Goal: Communication & Community: Participate in discussion

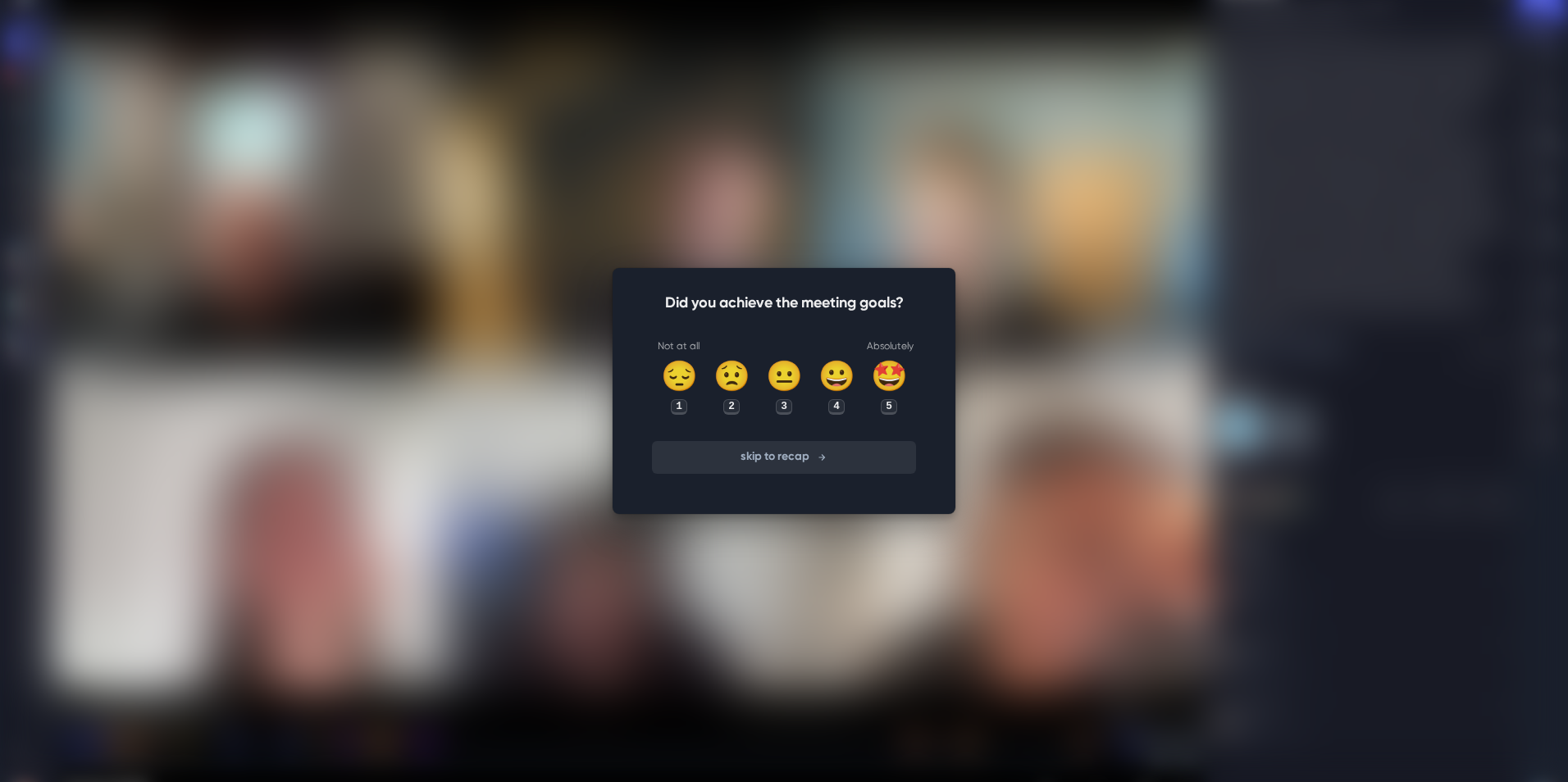
click at [776, 467] on button "skip to recap" at bounding box center [784, 458] width 264 height 33
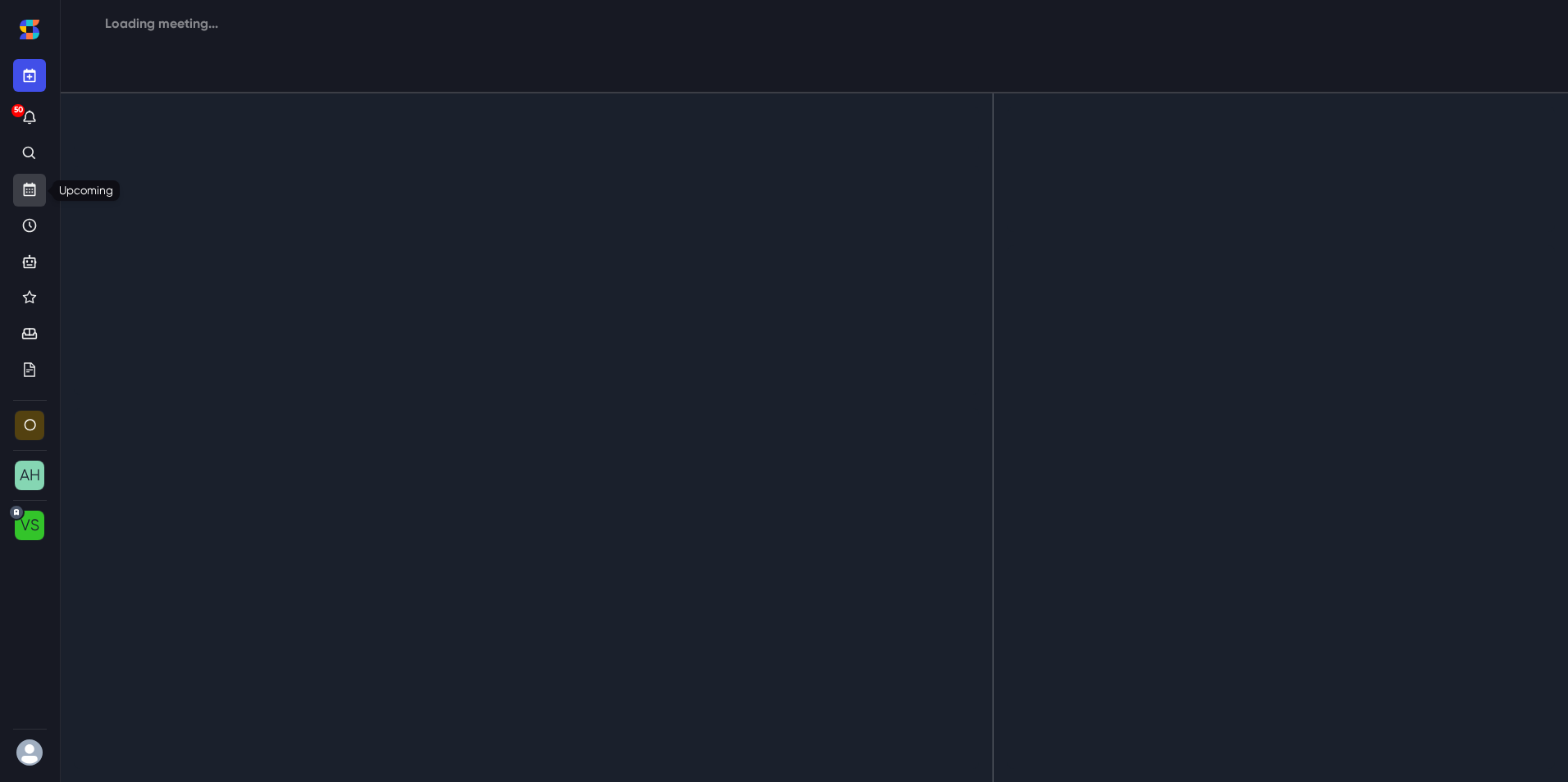
click at [18, 194] on link "Upcoming" at bounding box center [30, 190] width 33 height 33
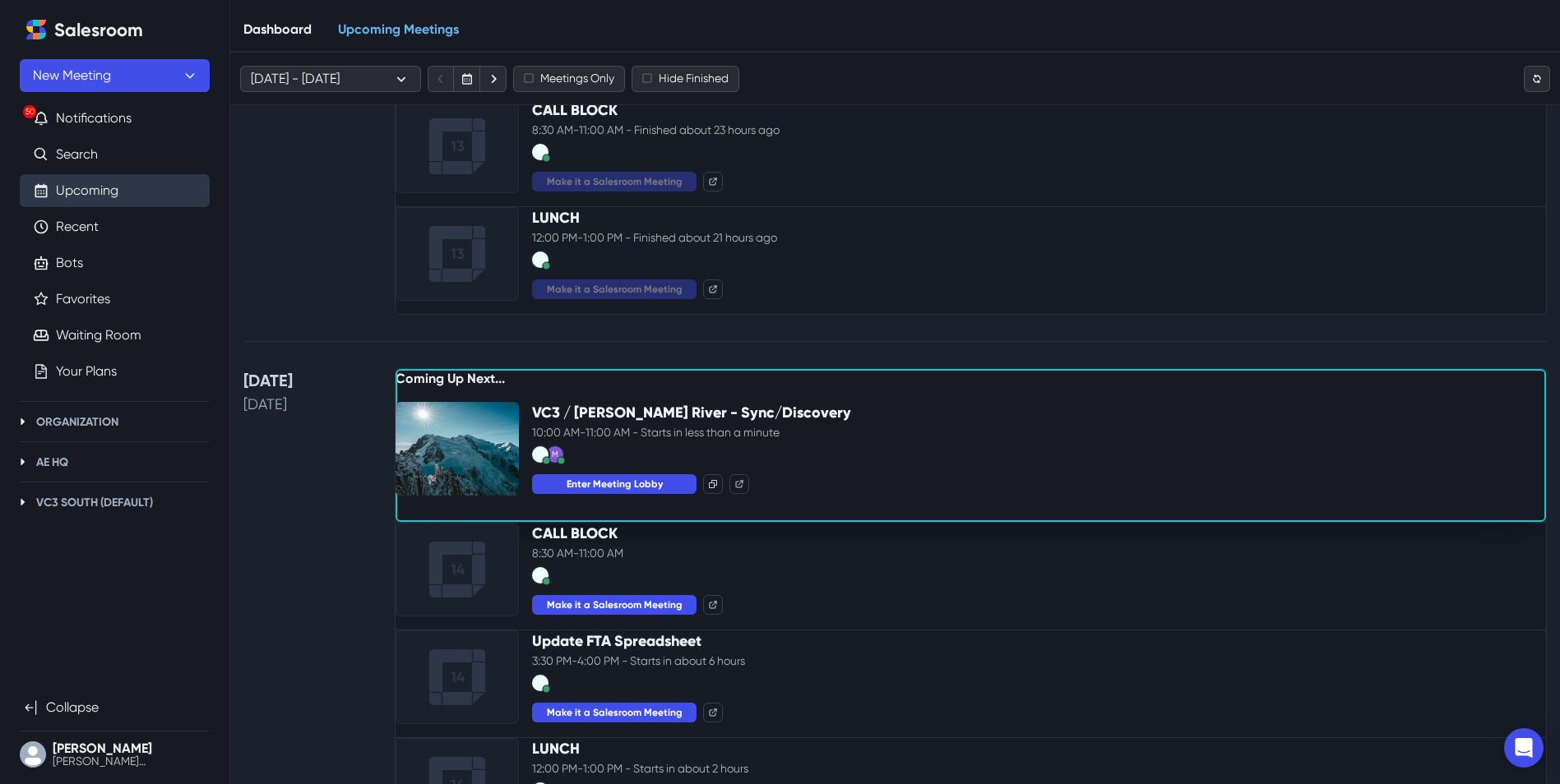
scroll to position [1315, 0]
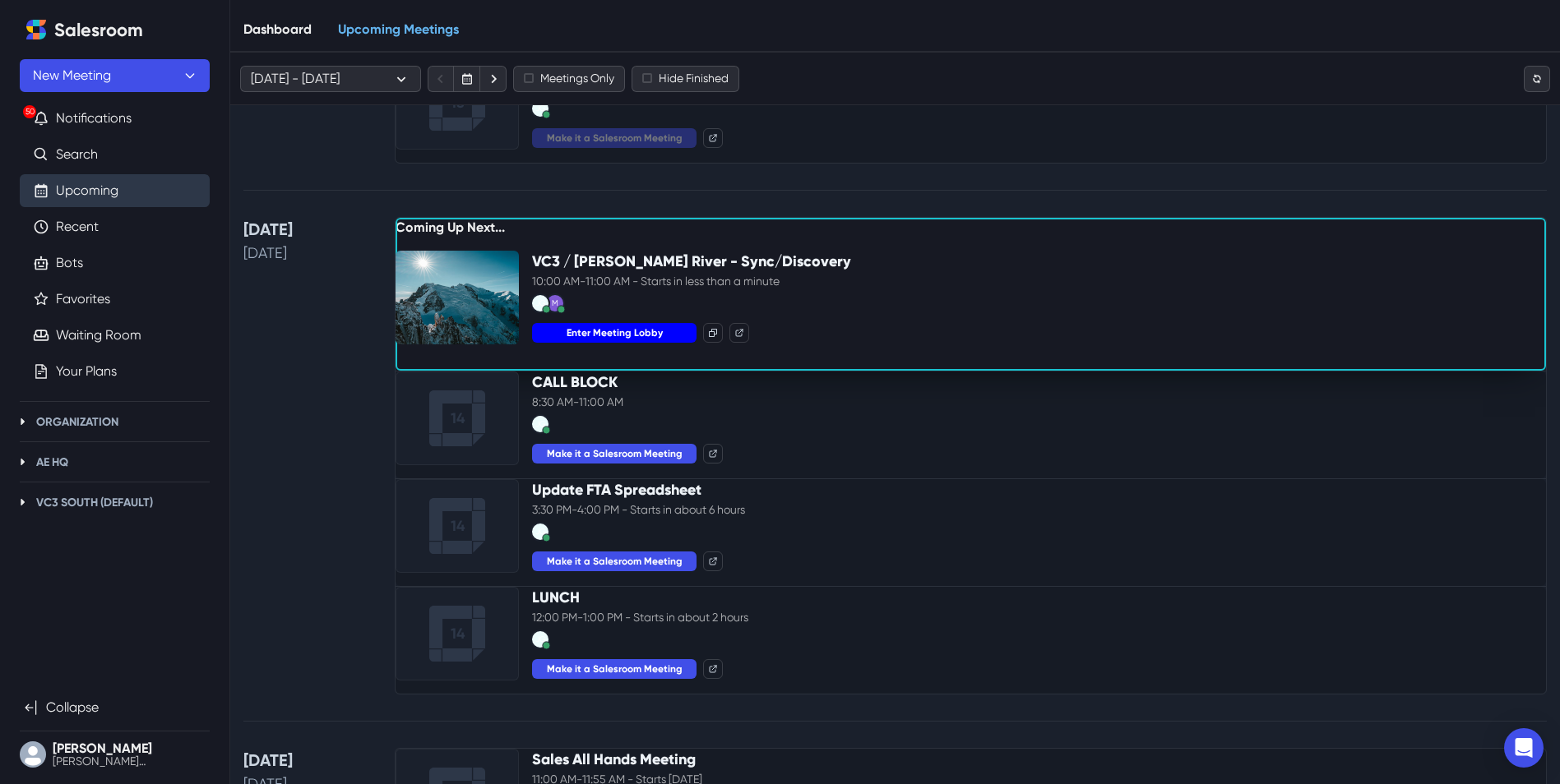
click at [589, 342] on button "Enter Meeting Lobby" at bounding box center [614, 333] width 165 height 20
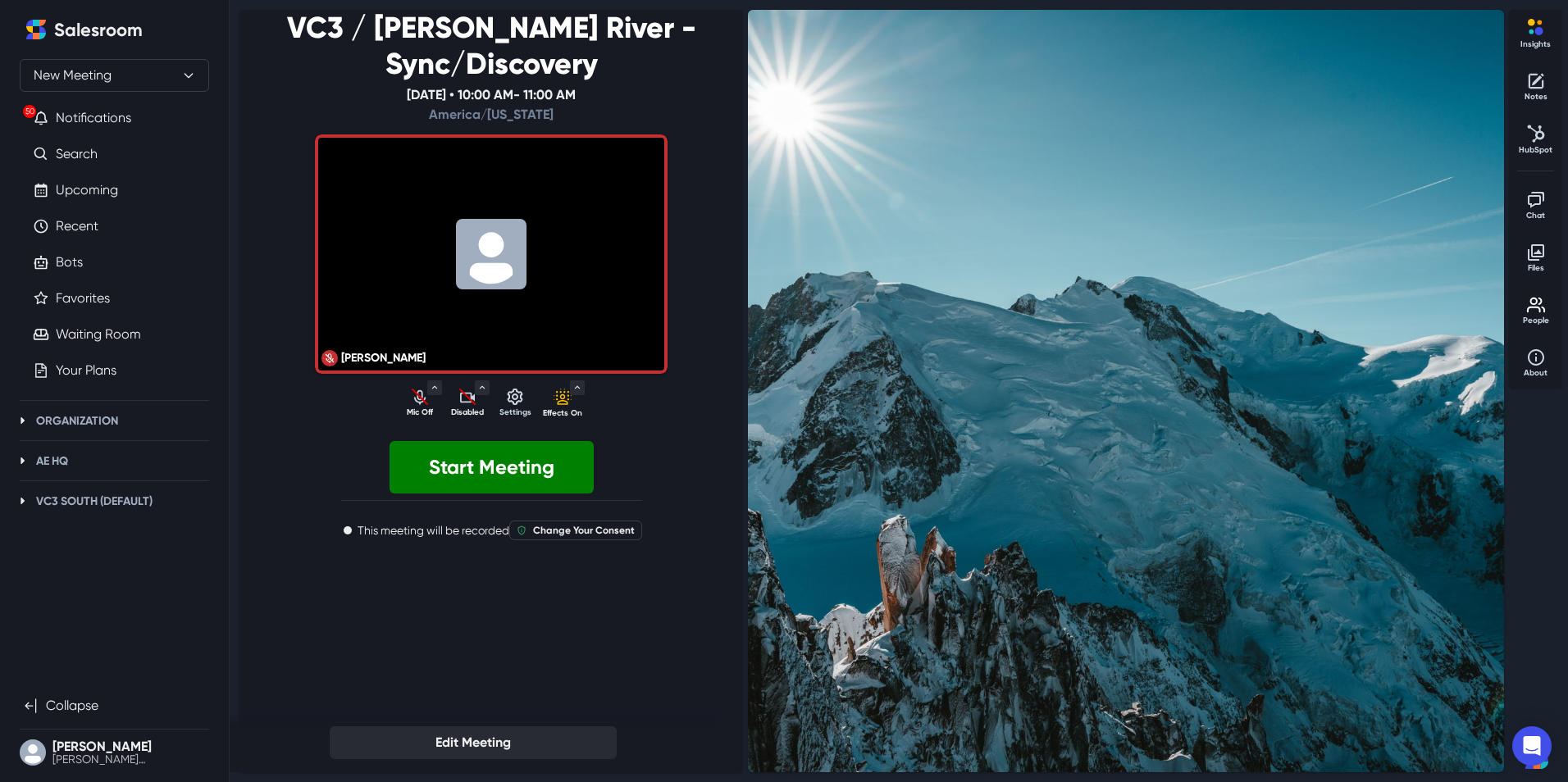
click at [458, 407] on p "Disabled" at bounding box center [467, 413] width 41 height 12
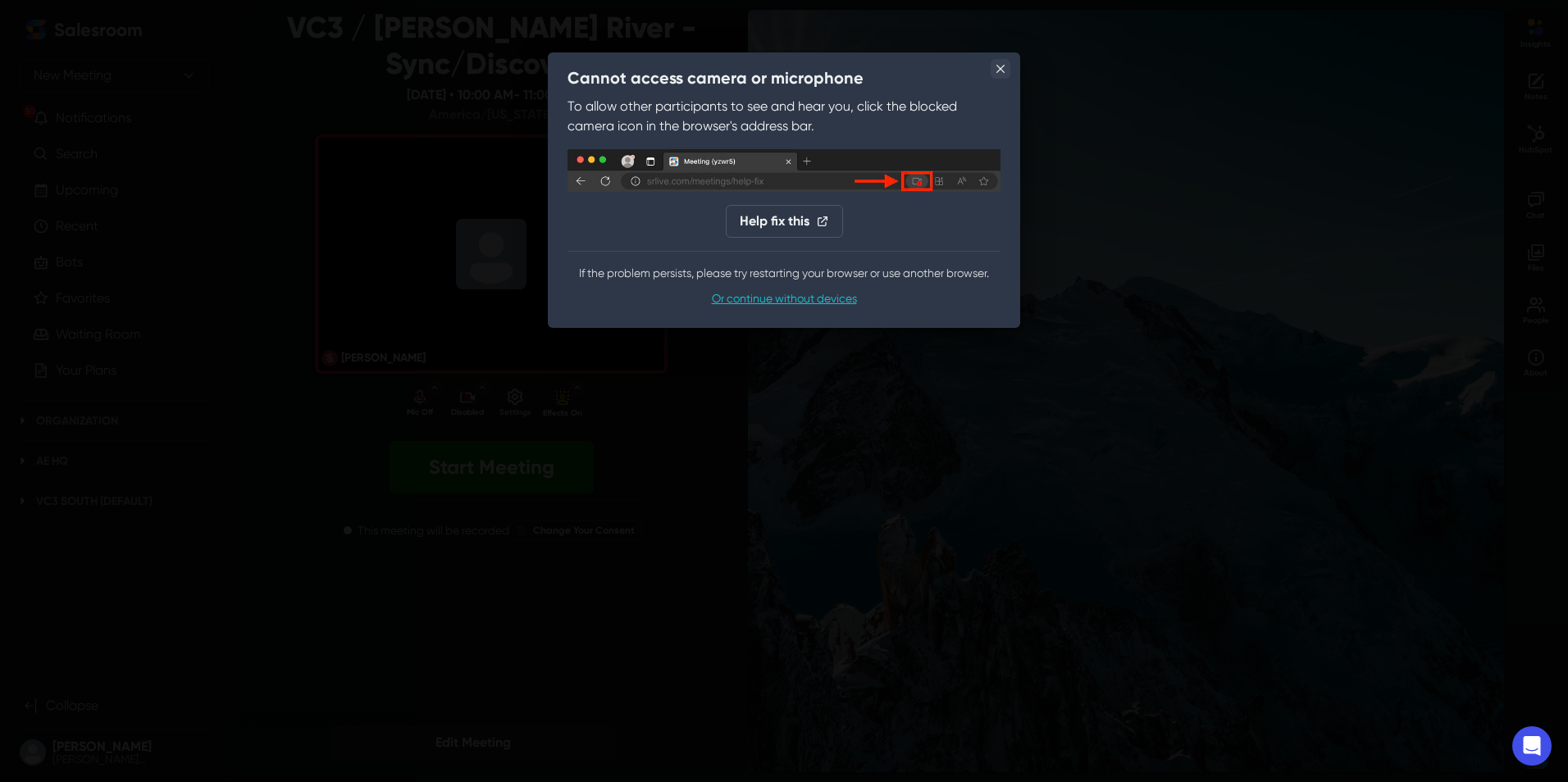
click at [998, 64] on button "Close" at bounding box center [1000, 69] width 20 height 20
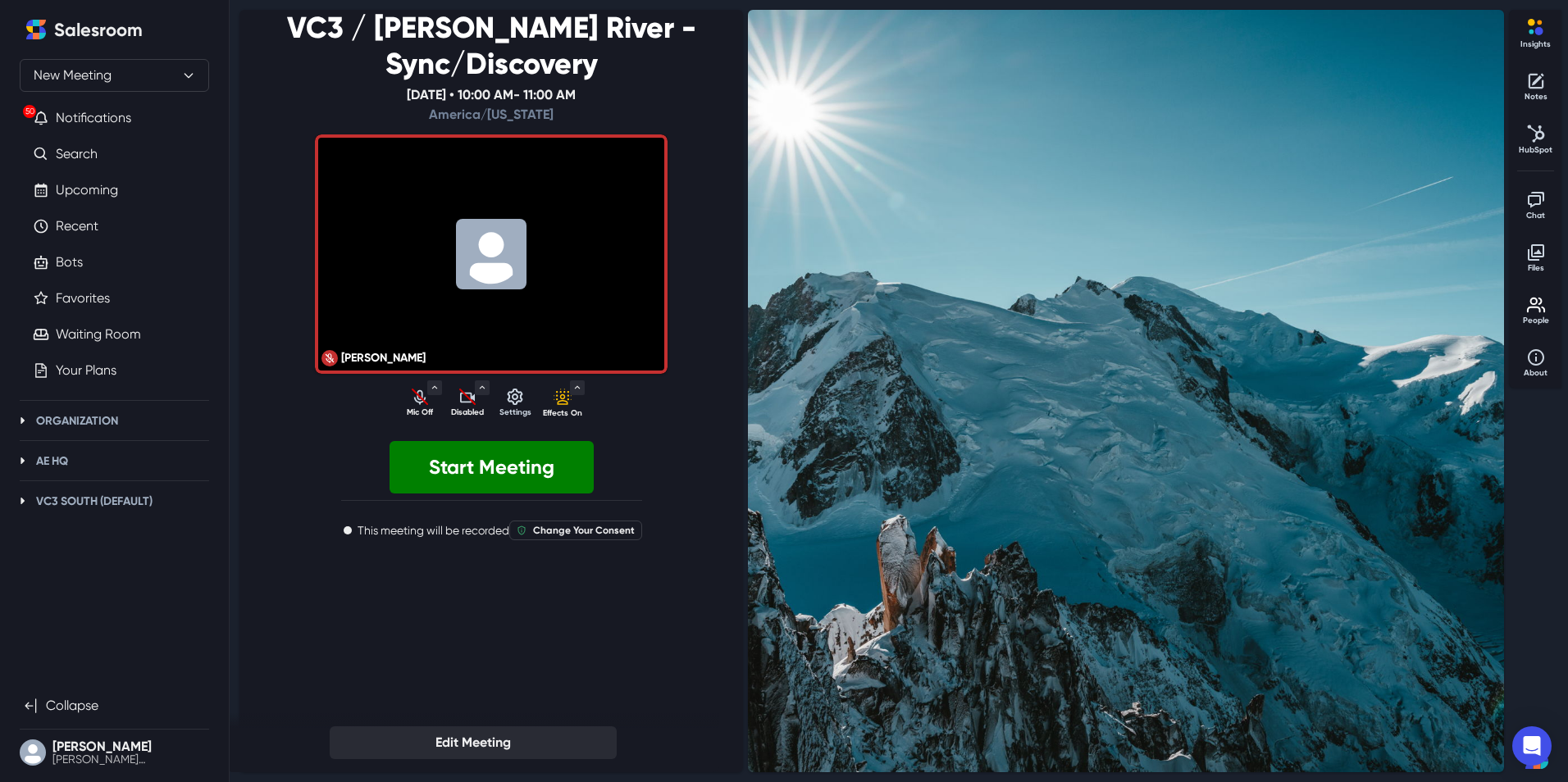
click at [331, 354] on icon "muted" at bounding box center [330, 358] width 9 height 10
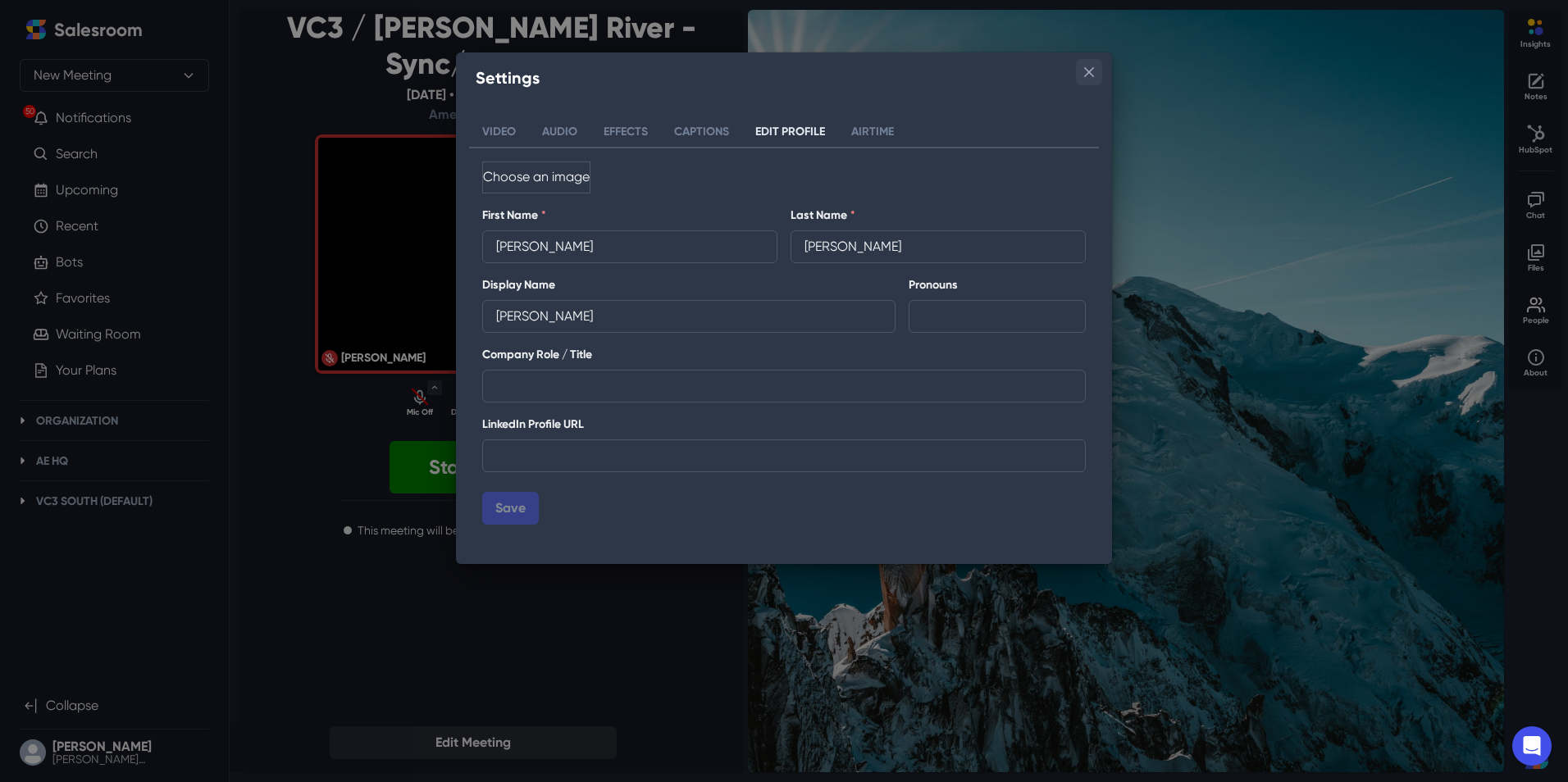
click at [1084, 70] on icon "Close" at bounding box center [1088, 71] width 10 height 10
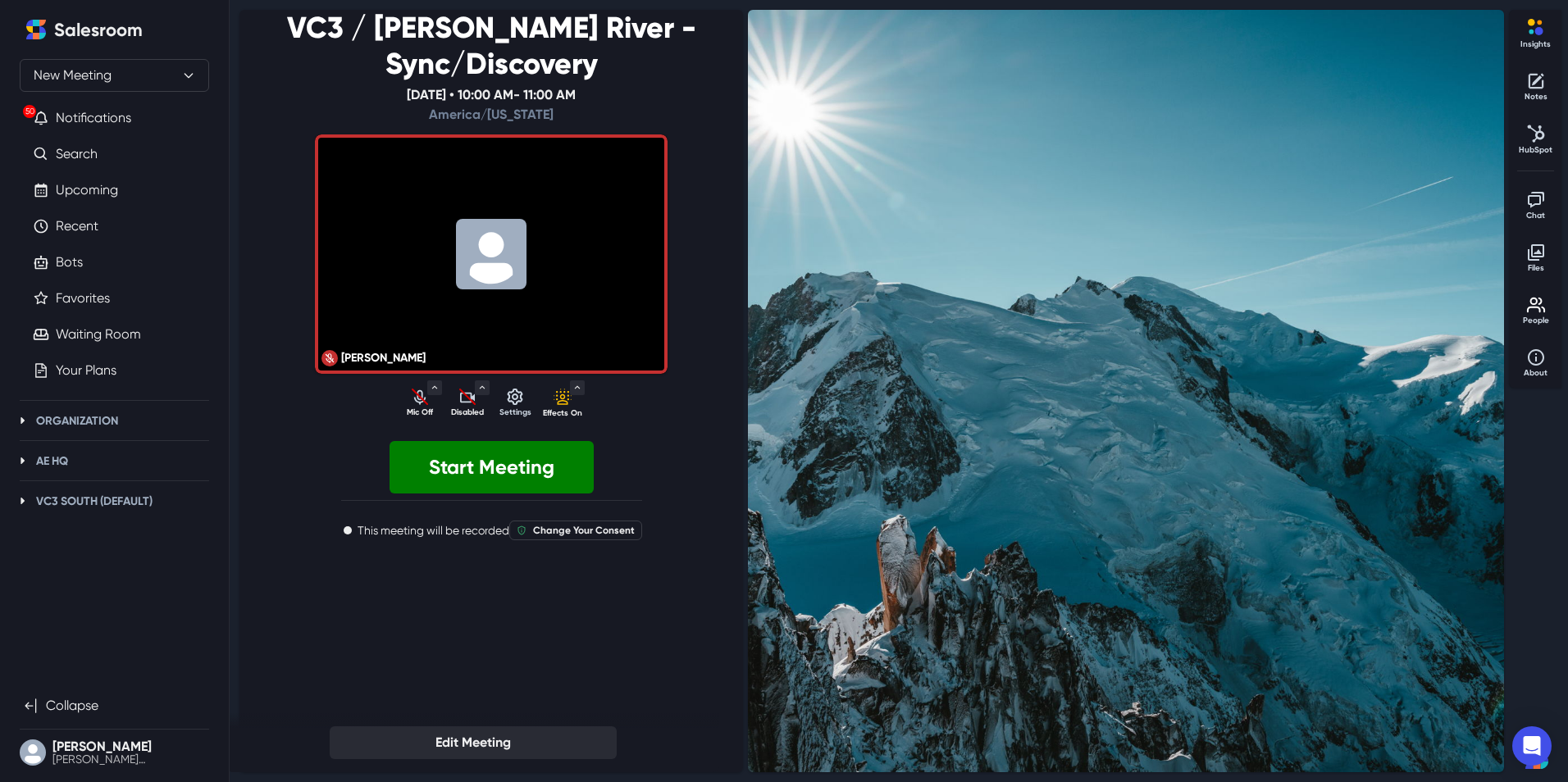
click at [425, 407] on p "Mic Off" at bounding box center [420, 413] width 41 height 12
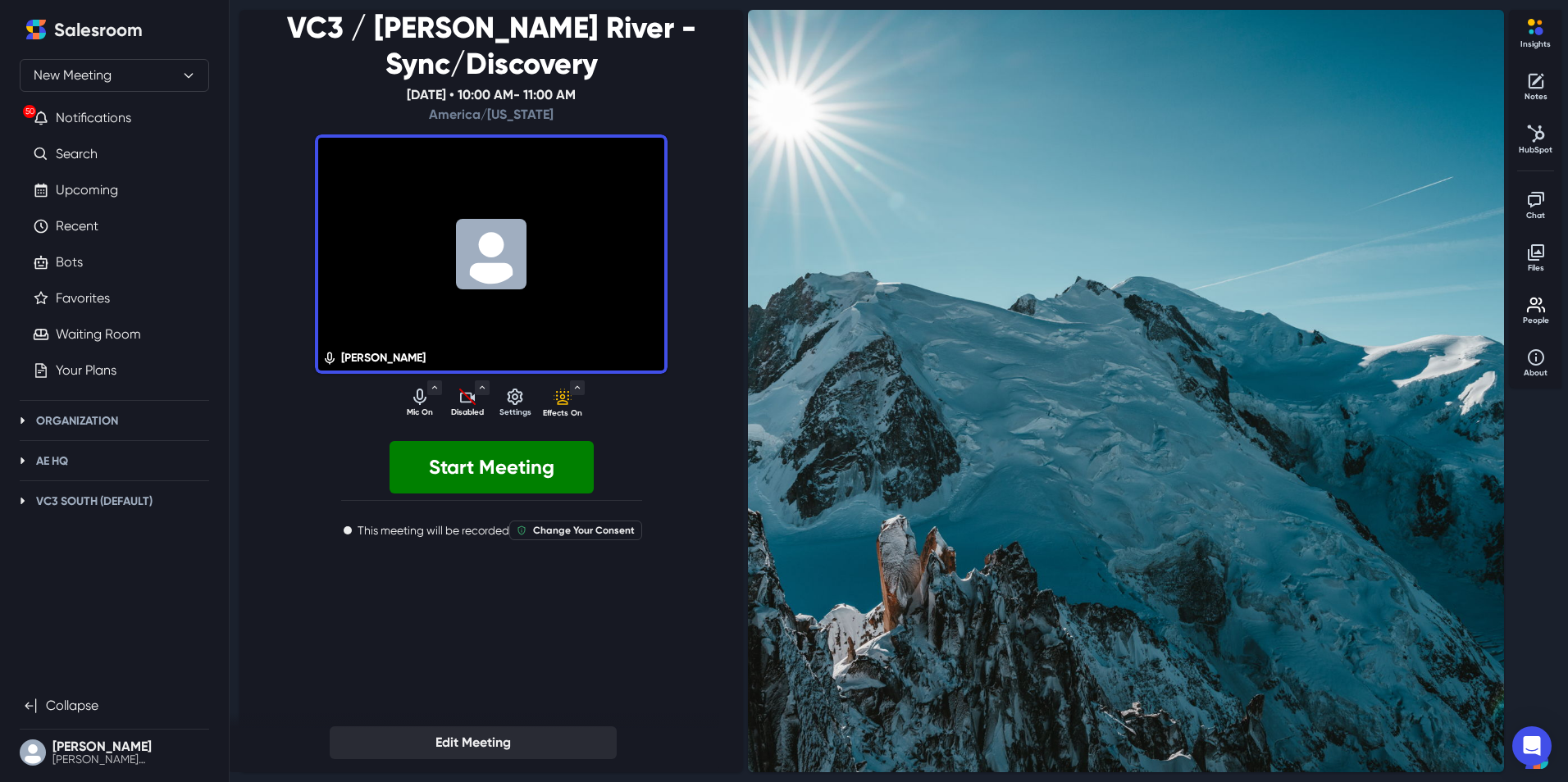
click at [455, 407] on p "Disabled" at bounding box center [467, 413] width 41 height 12
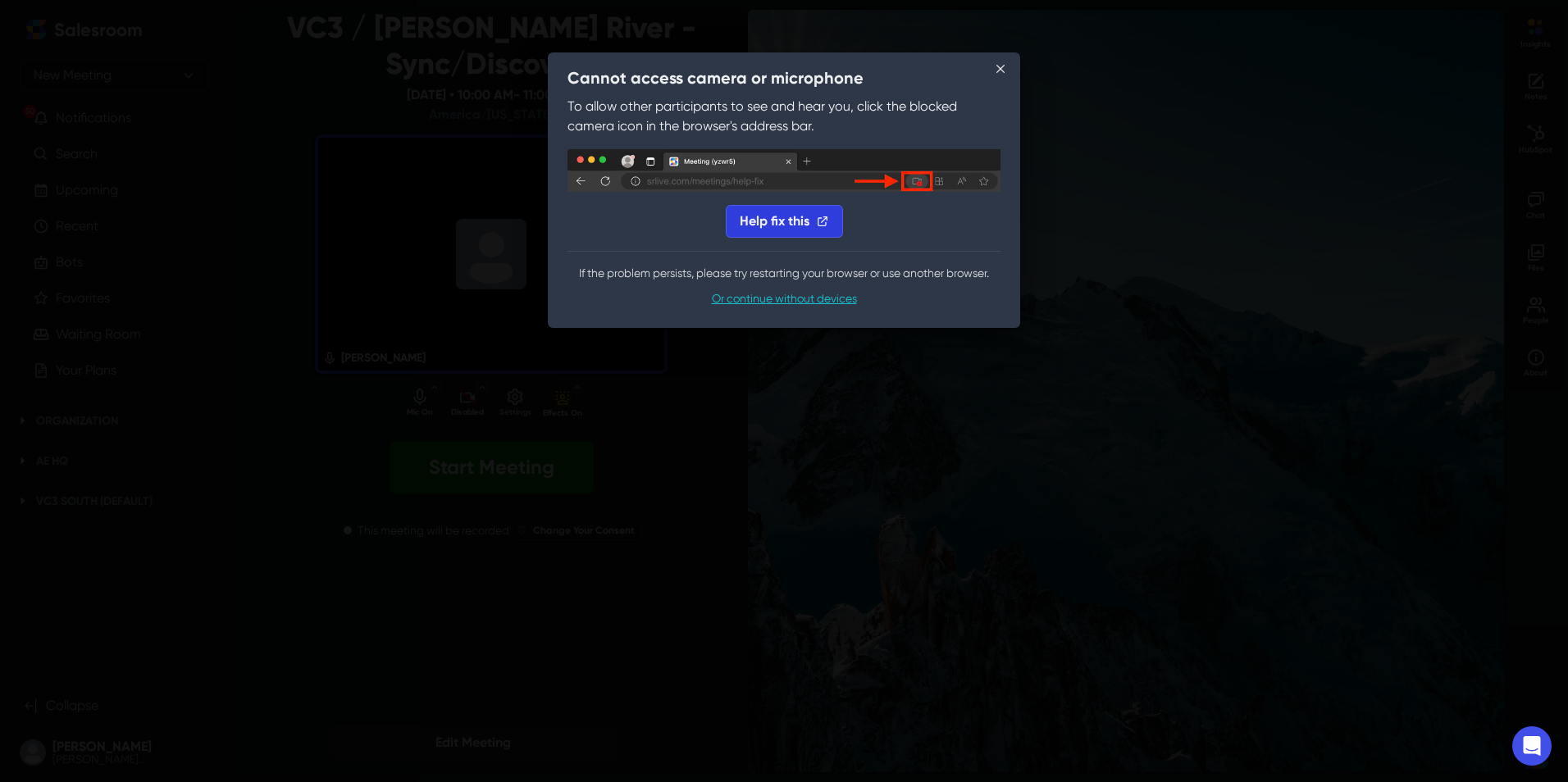
click at [803, 220] on link "Help fix this" at bounding box center [784, 222] width 117 height 33
click at [1006, 73] on button "Close" at bounding box center [1000, 69] width 20 height 20
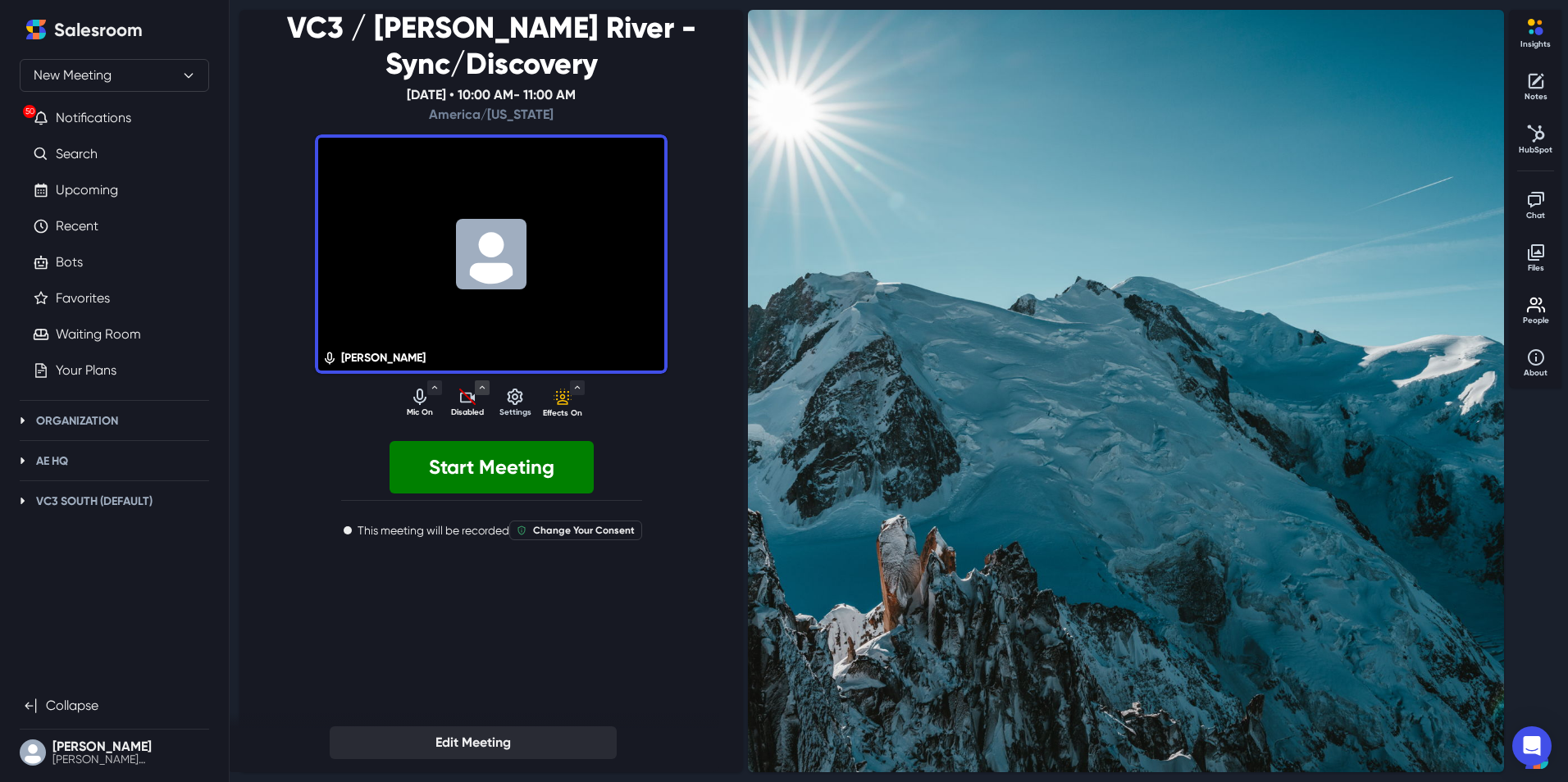
click at [488, 382] on icon "Toggle Menu" at bounding box center [482, 388] width 11 height 11
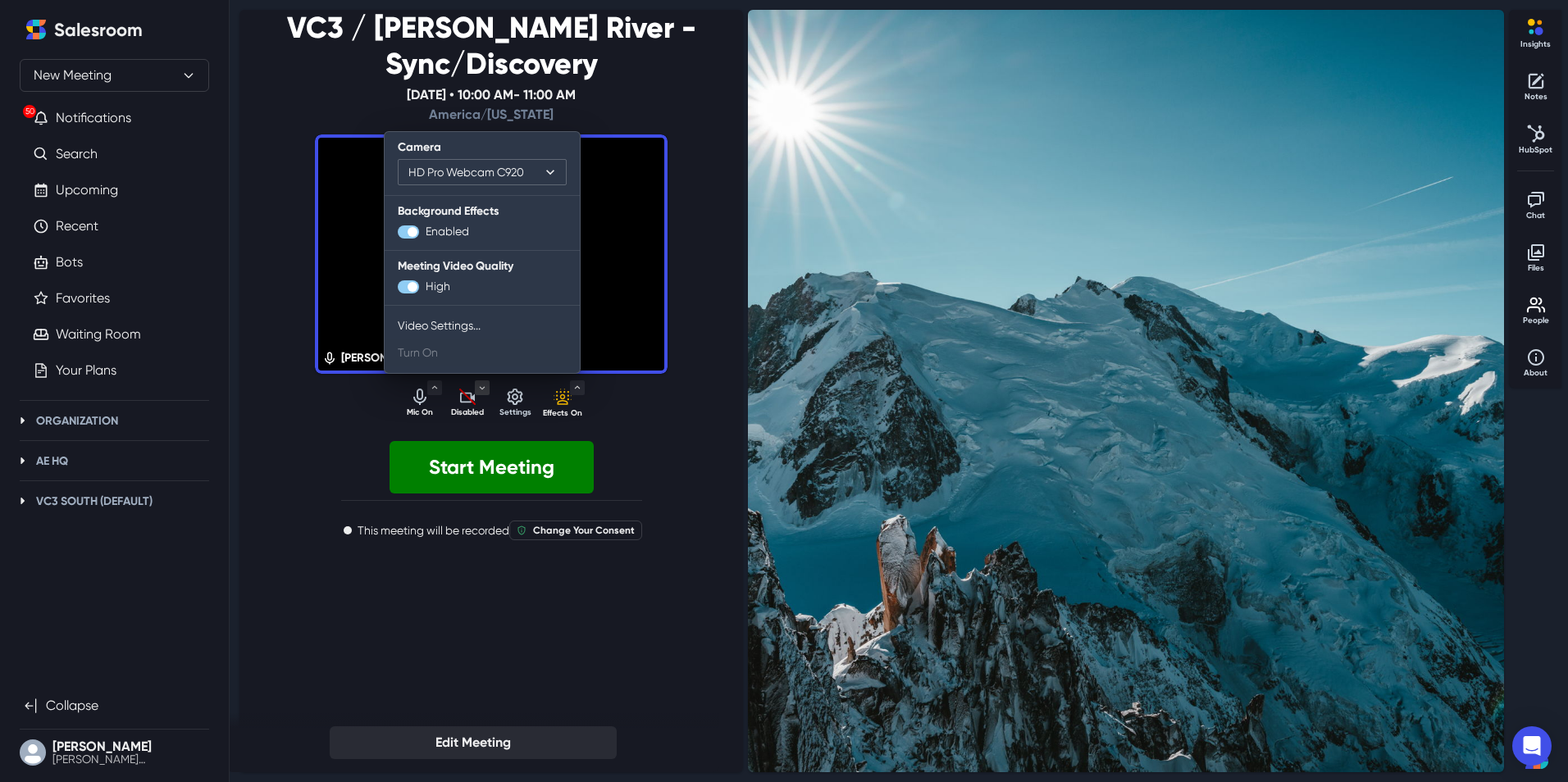
click at [493, 159] on select "HD Pro Webcam C920 Integrated Camera" at bounding box center [482, 172] width 169 height 26
click at [398, 159] on select "HD Pro Webcam C920 Integrated Camera" at bounding box center [482, 172] width 169 height 26
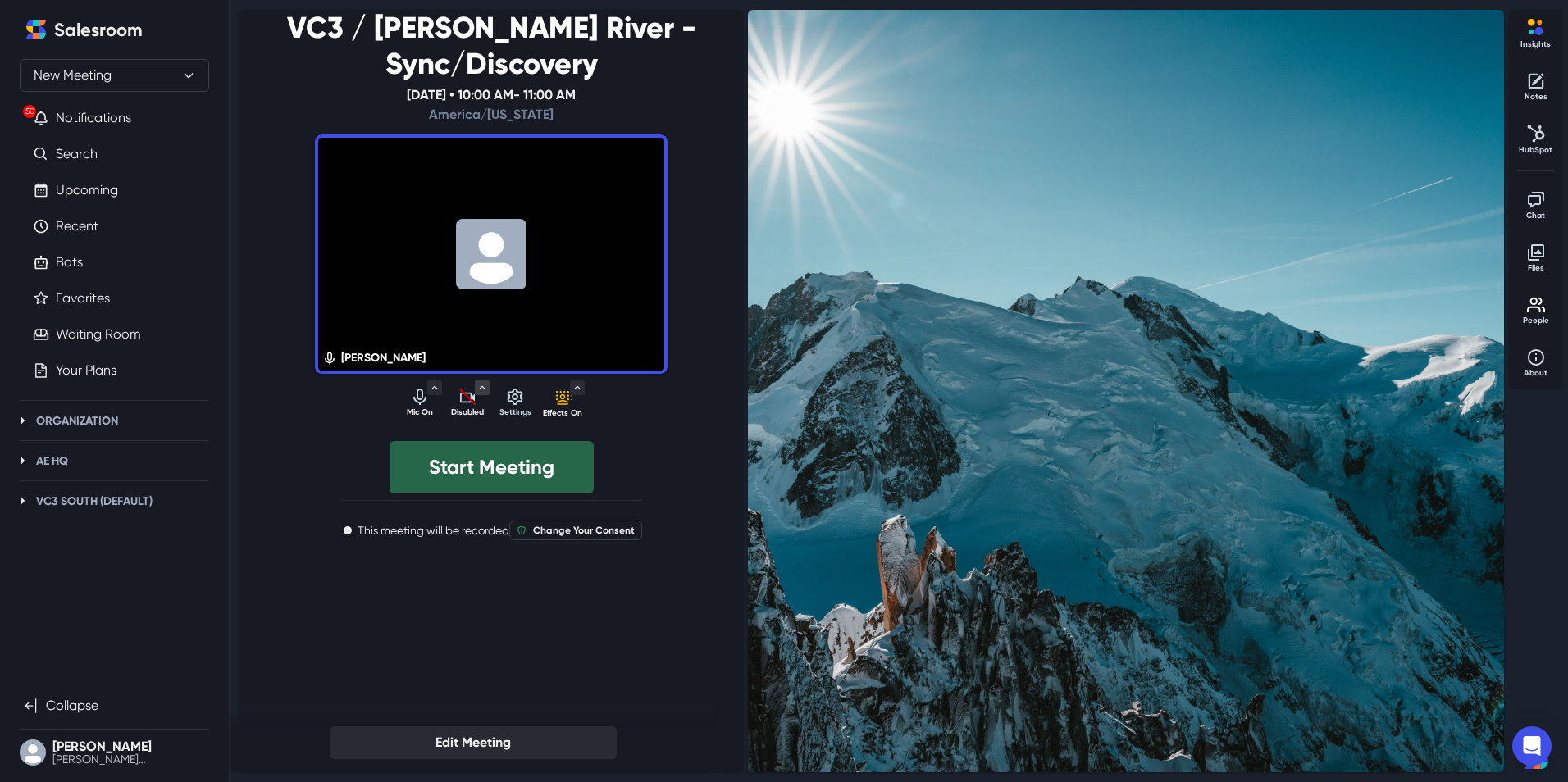
click at [465, 441] on button "Start Meeting" at bounding box center [491, 467] width 204 height 52
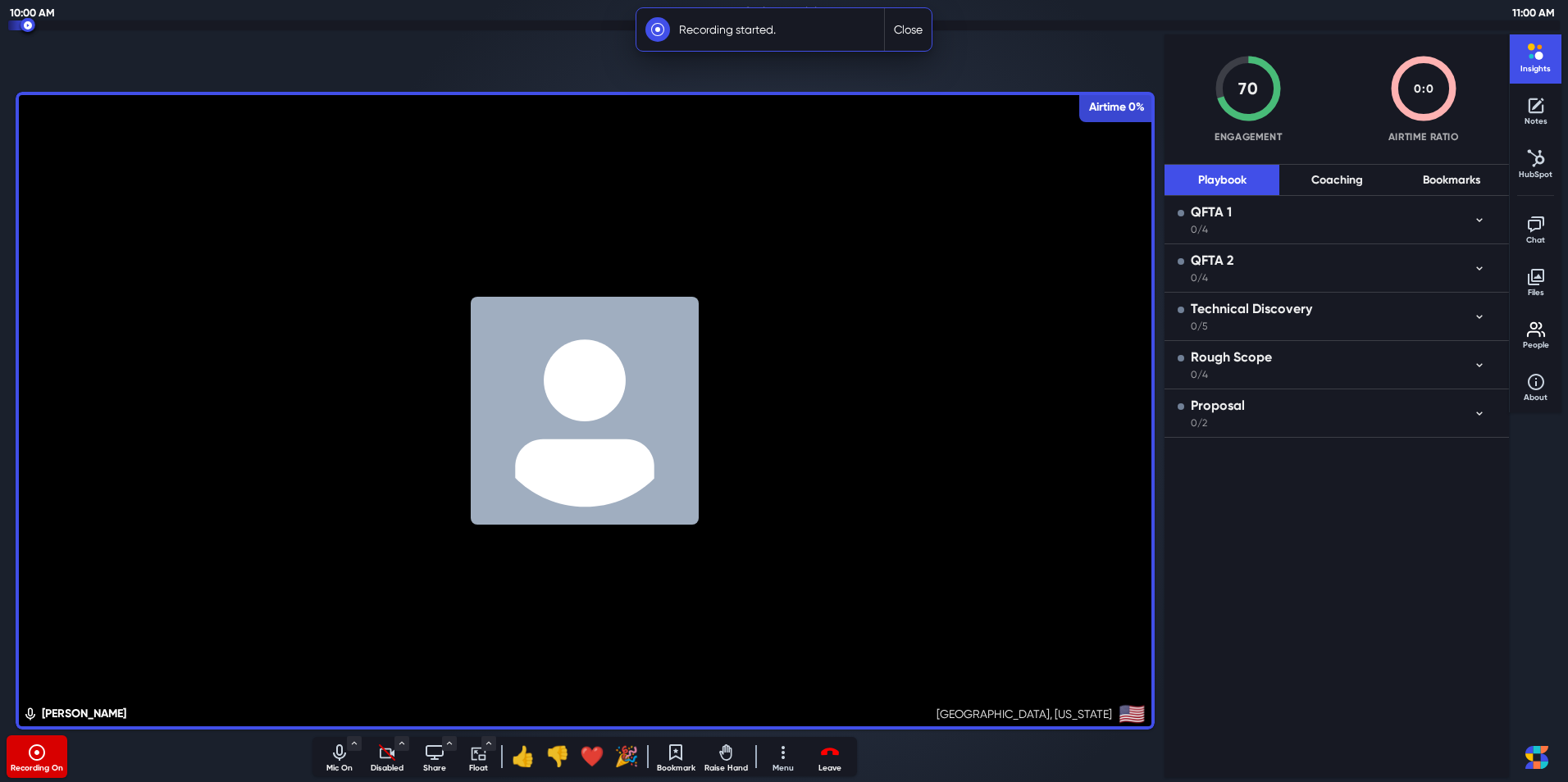
click at [392, 756] on icon "Camera is disabled" at bounding box center [387, 752] width 20 height 20
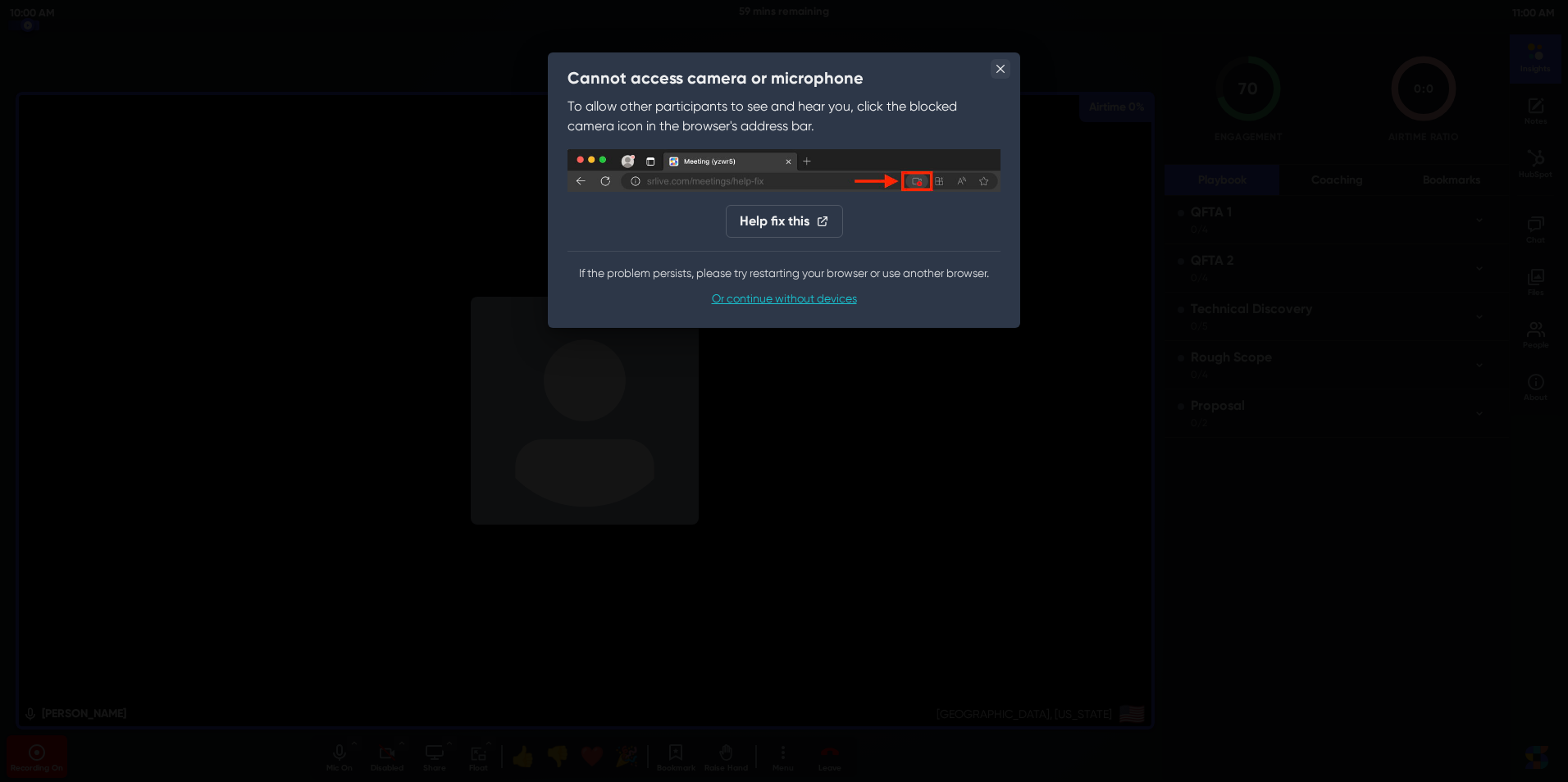
click at [1000, 70] on icon "Close" at bounding box center [1000, 69] width 8 height 8
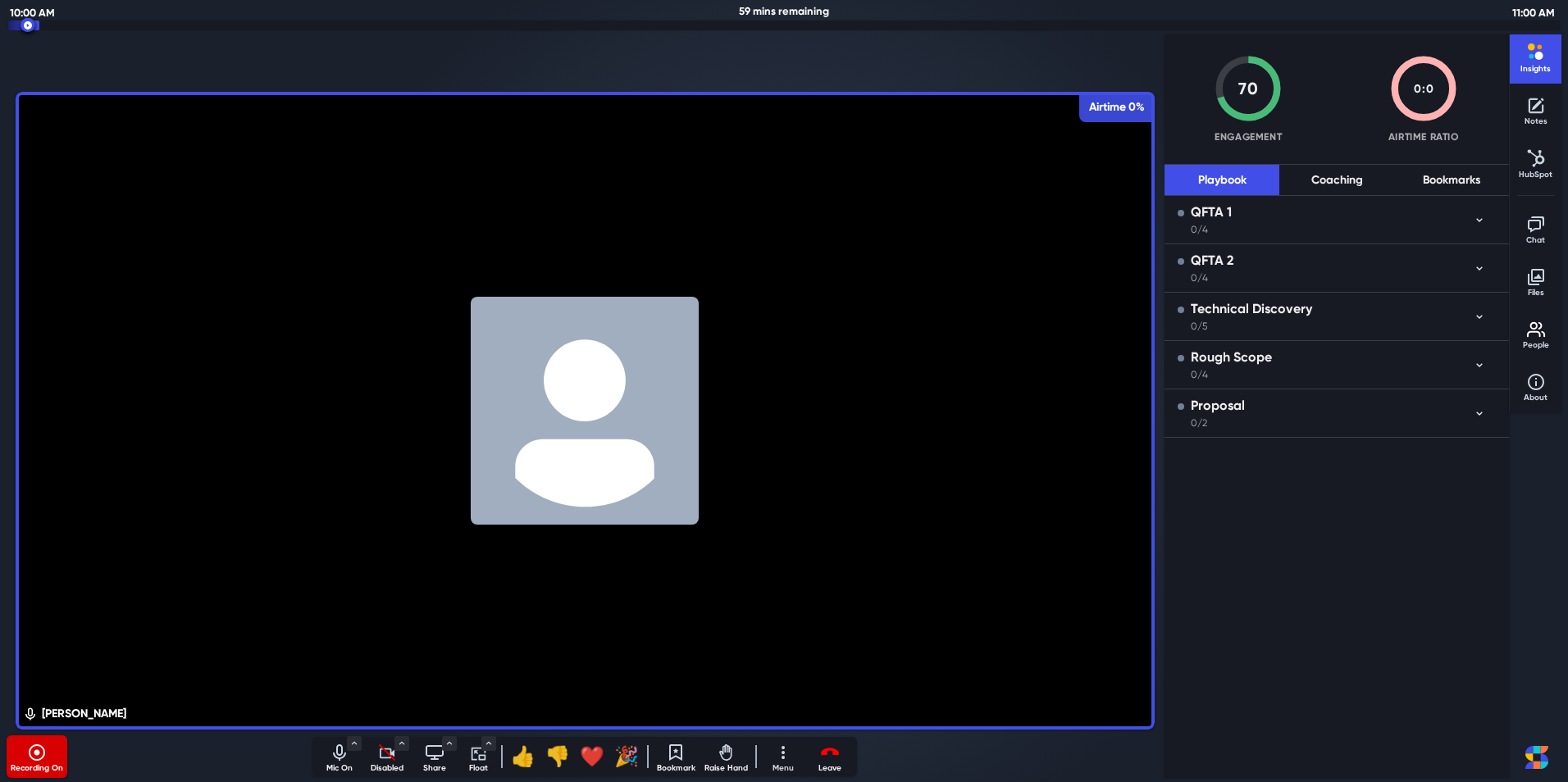
click at [1067, 56] on div at bounding box center [585, 60] width 1020 height 57
click at [404, 749] on icon "Toggle Menu" at bounding box center [402, 743] width 11 height 11
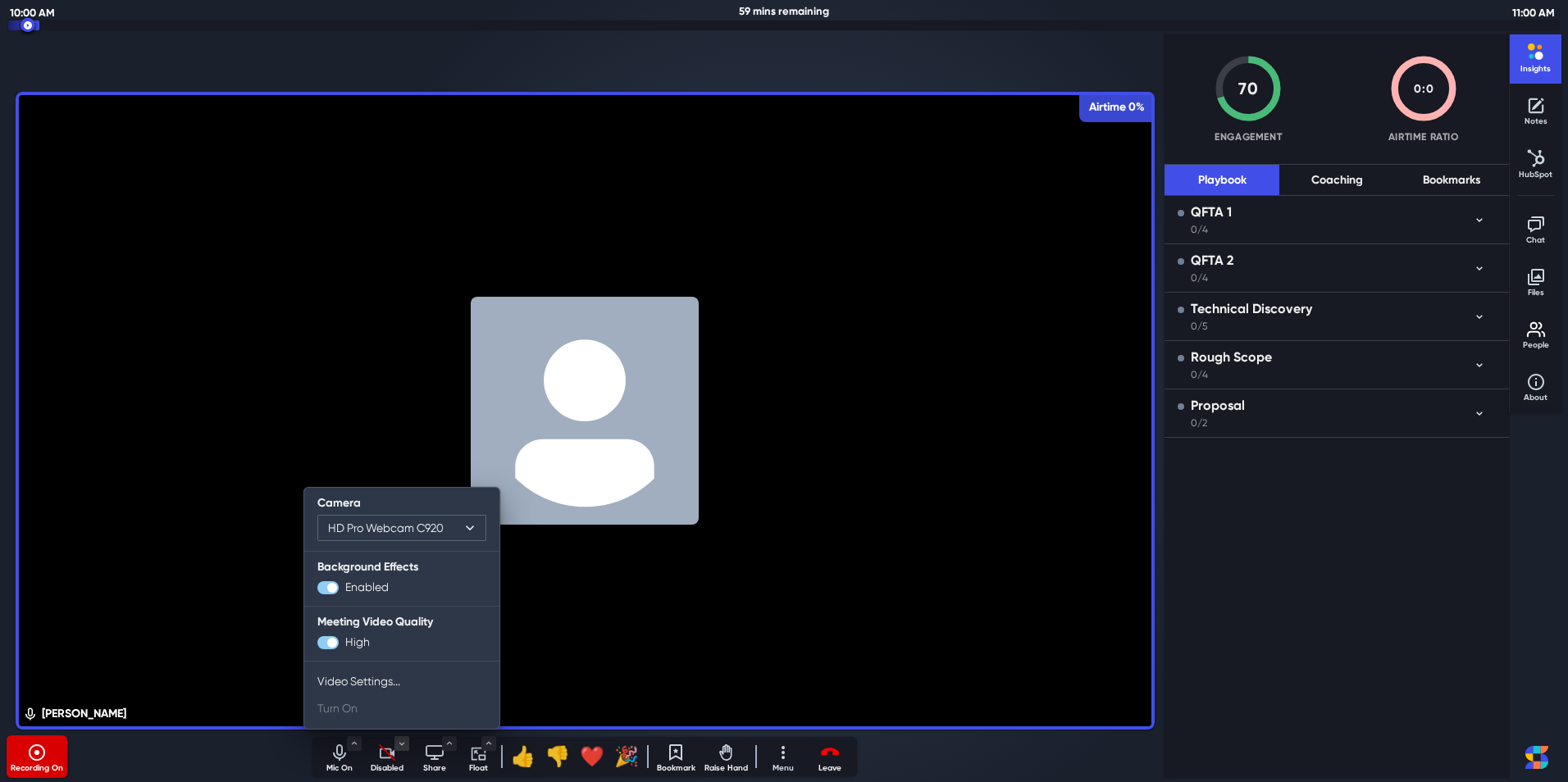
click at [450, 529] on select "HD Pro Webcam C920 Integrated Camera" at bounding box center [402, 528] width 169 height 26
click at [317, 515] on select "HD Pro Webcam C920 Integrated Camera" at bounding box center [402, 528] width 169 height 26
click at [449, 532] on select "HD Pro Webcam C920 Integrated Camera" at bounding box center [402, 528] width 169 height 26
click at [425, 527] on select "HD Pro Webcam C920 Integrated Camera" at bounding box center [402, 528] width 169 height 26
click at [317, 515] on select "HD Pro Webcam C920 Integrated Camera" at bounding box center [402, 528] width 169 height 26
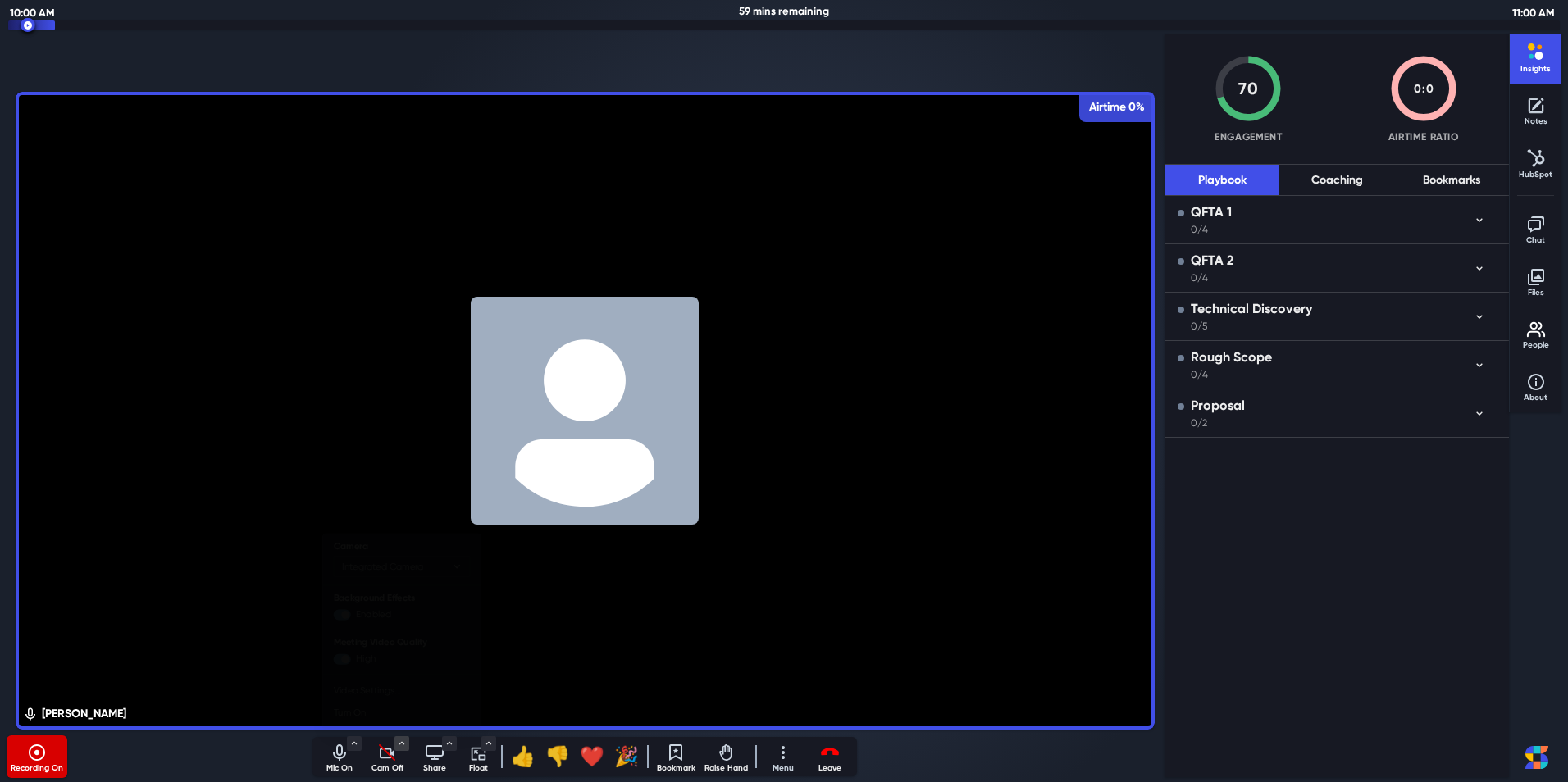
select select "1e5f0aab68101baf442a7d9ccb6b4f21ad7a8d5e7299884d315a15c792d1cf80"
click at [383, 749] on icon "Turn on camera" at bounding box center [388, 753] width 16 height 16
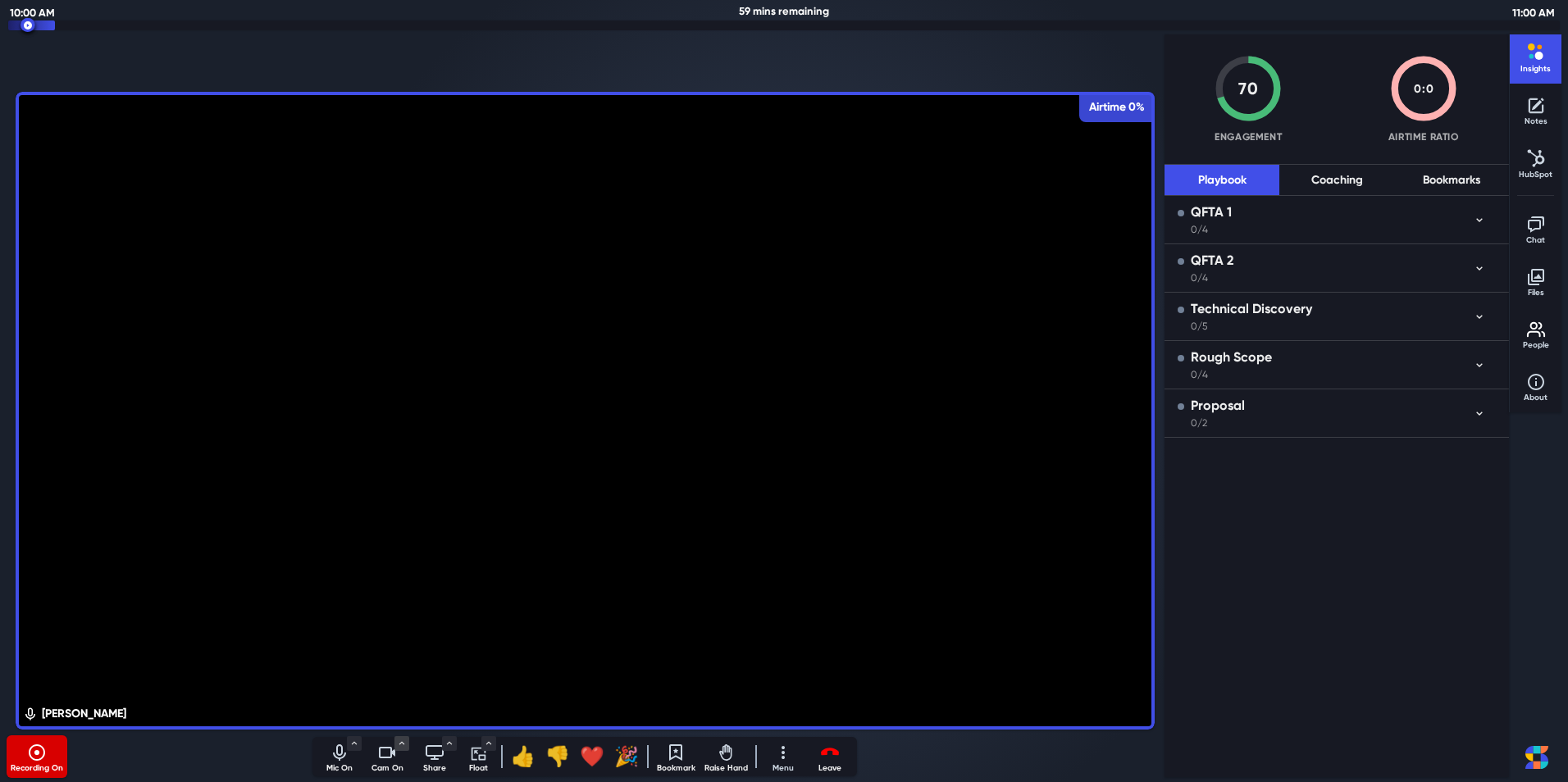
click at [1472, 216] on div "QFTA 1 0/4" at bounding box center [1325, 220] width 296 height 35
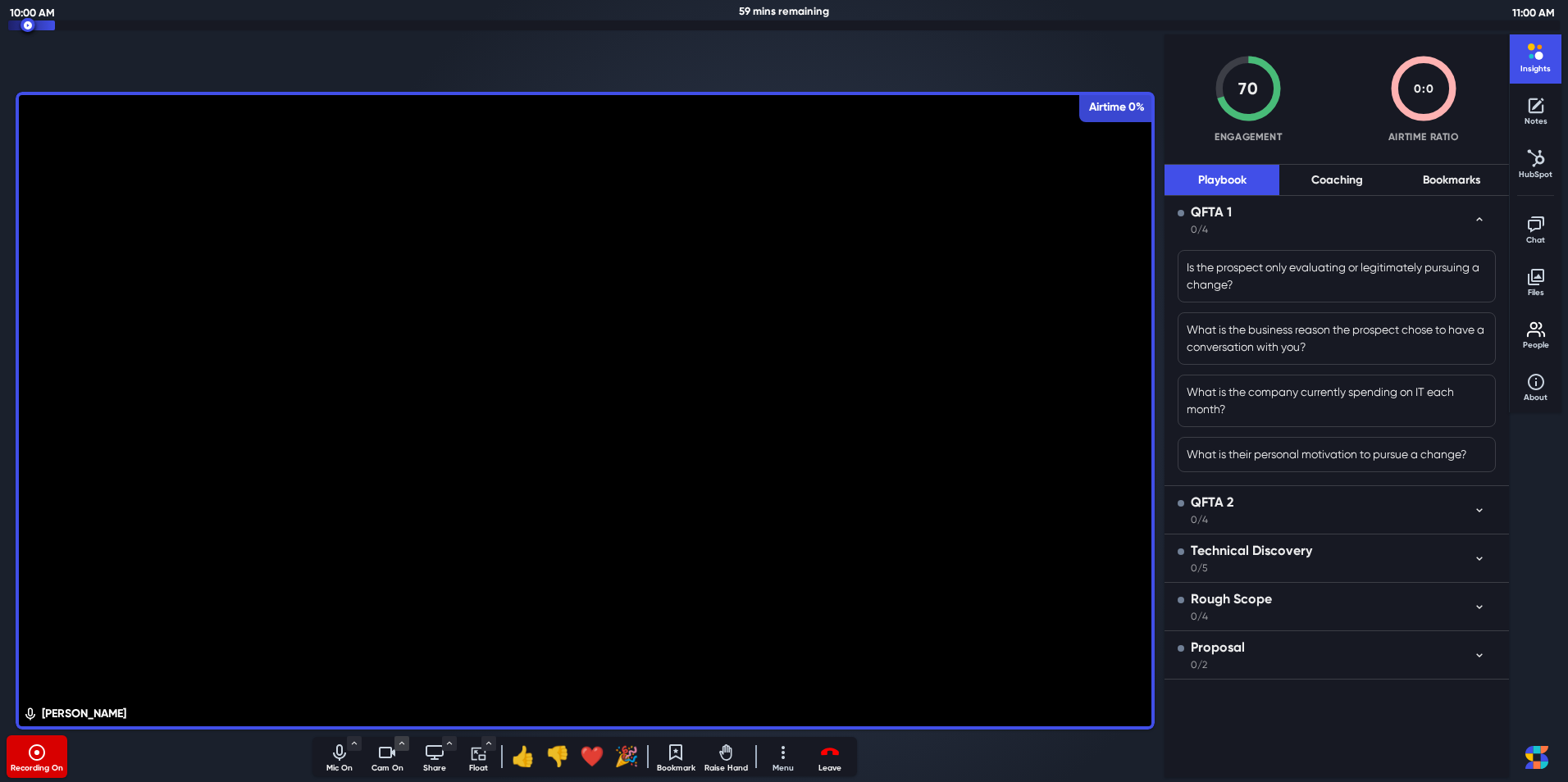
click at [1476, 511] on icon "button" at bounding box center [1479, 509] width 13 height 13
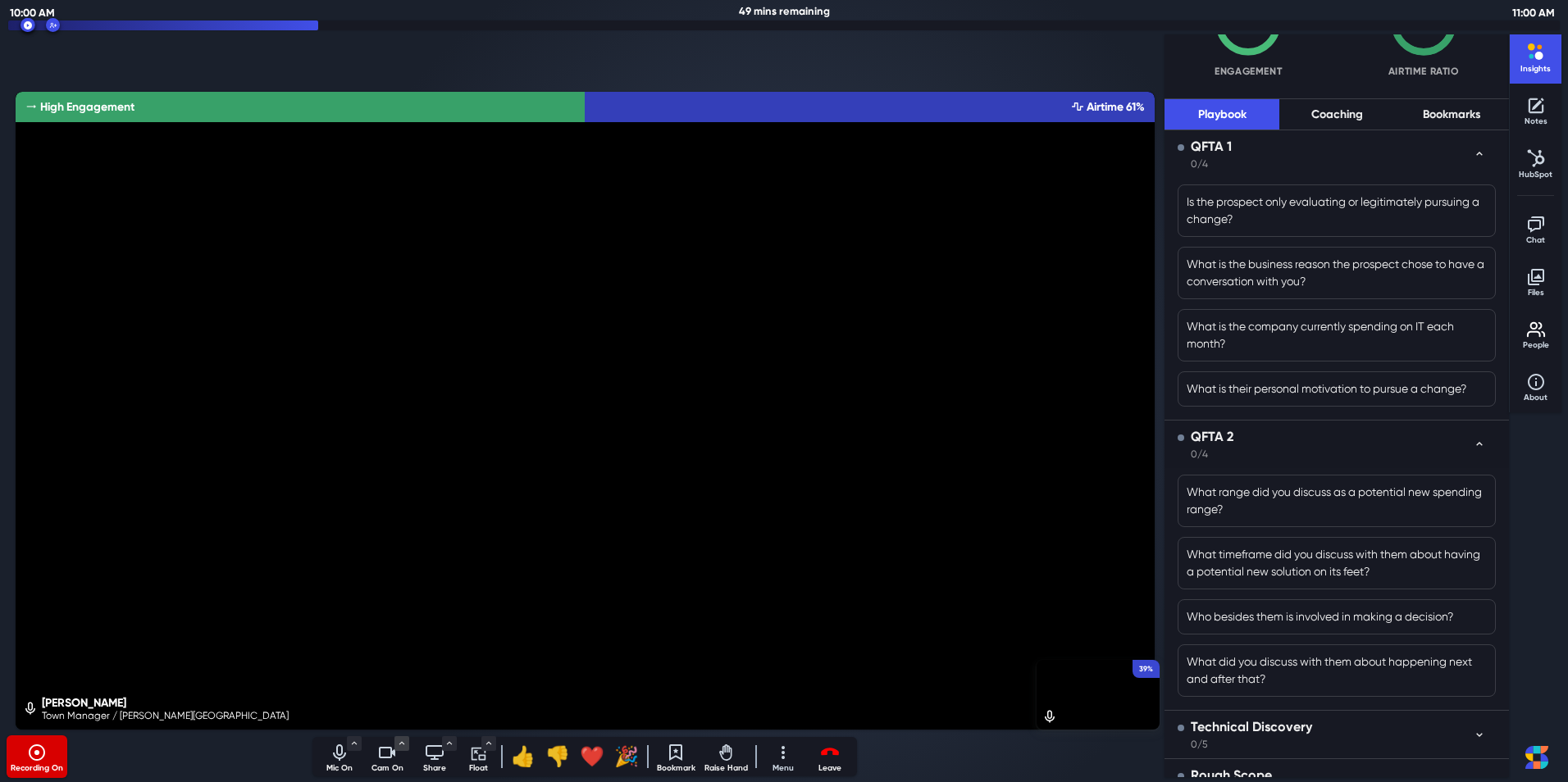
scroll to position [144, 0]
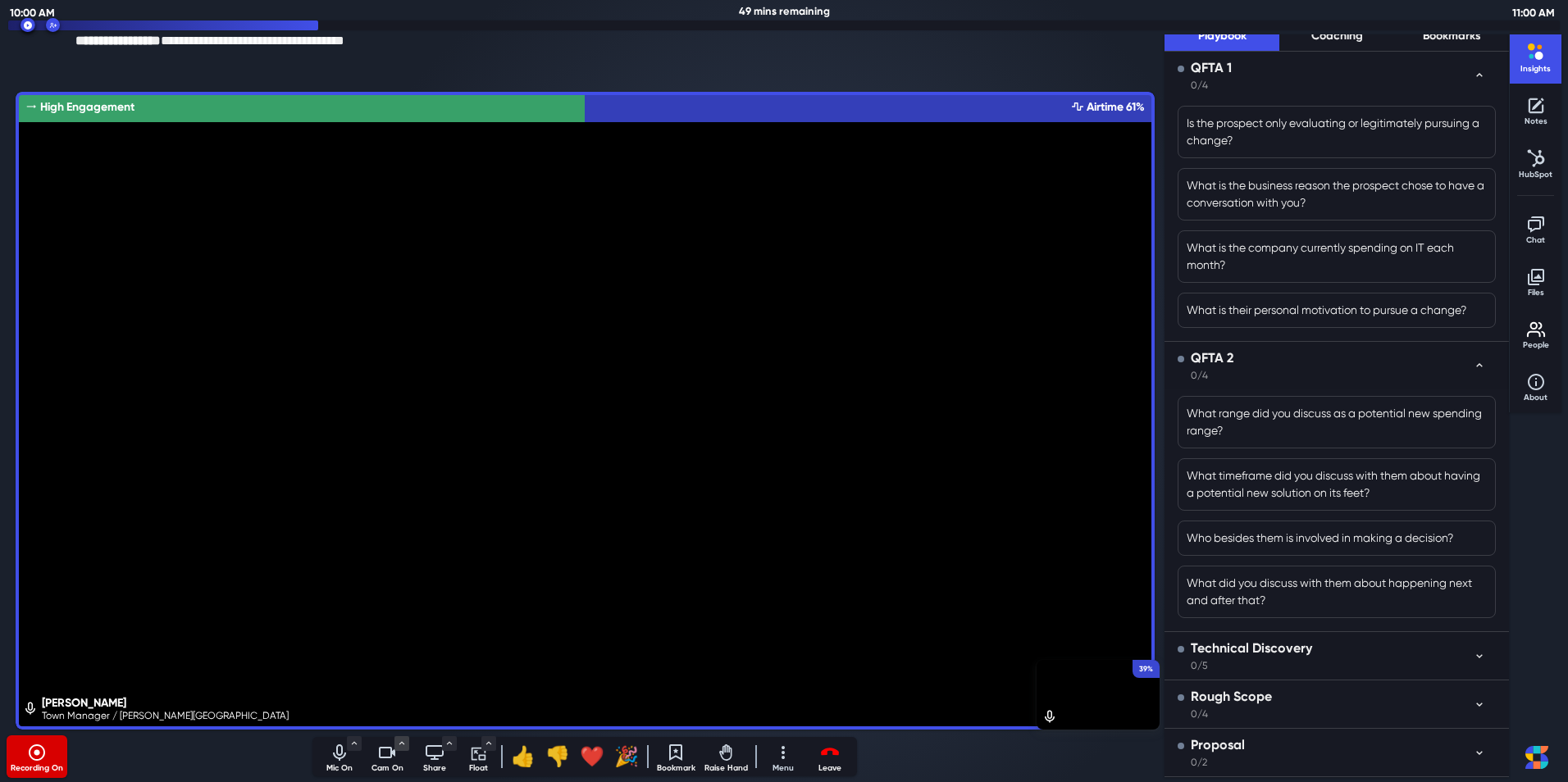
click at [1473, 659] on icon "button" at bounding box center [1479, 655] width 13 height 13
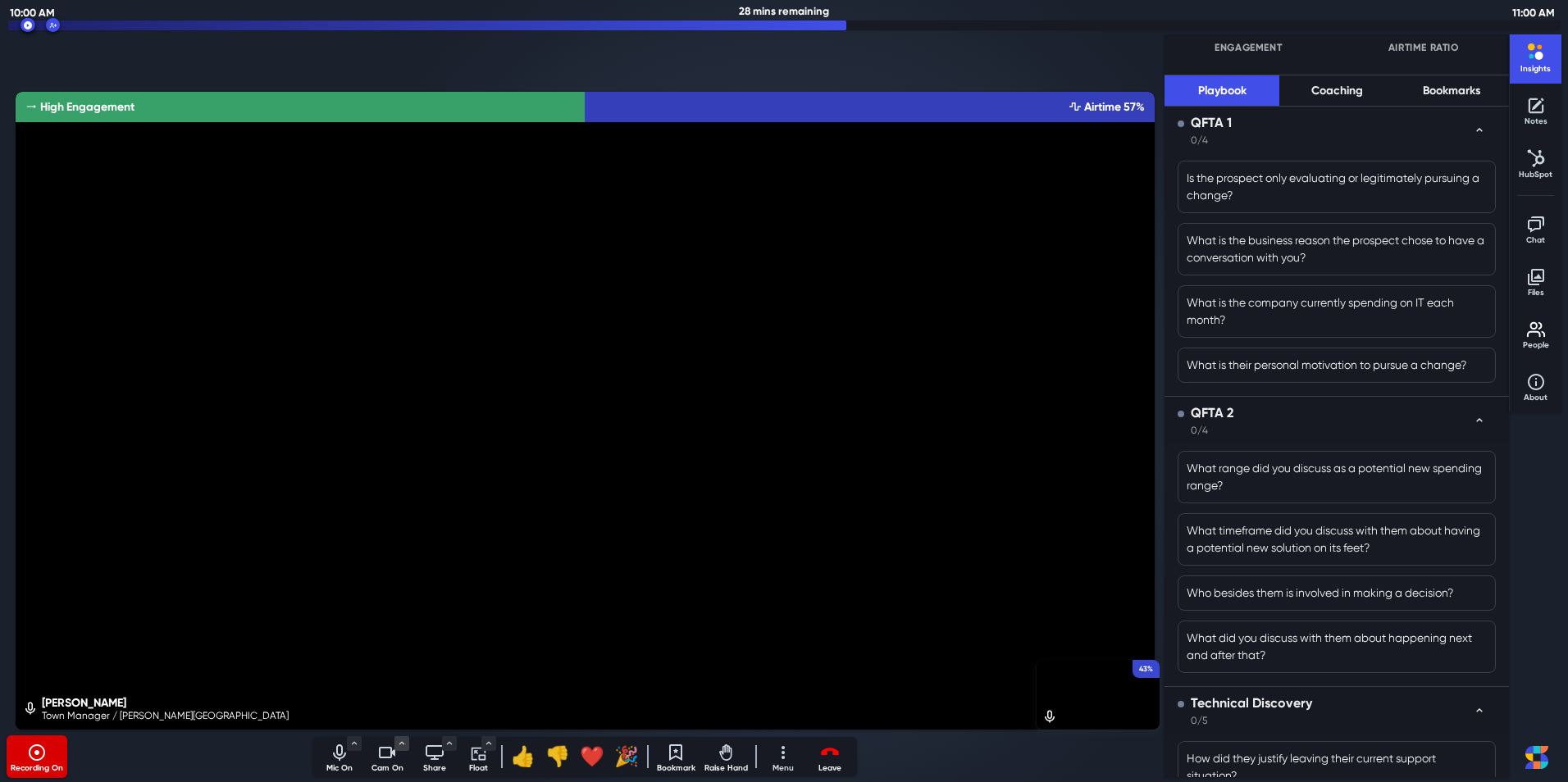
scroll to position [63, 0]
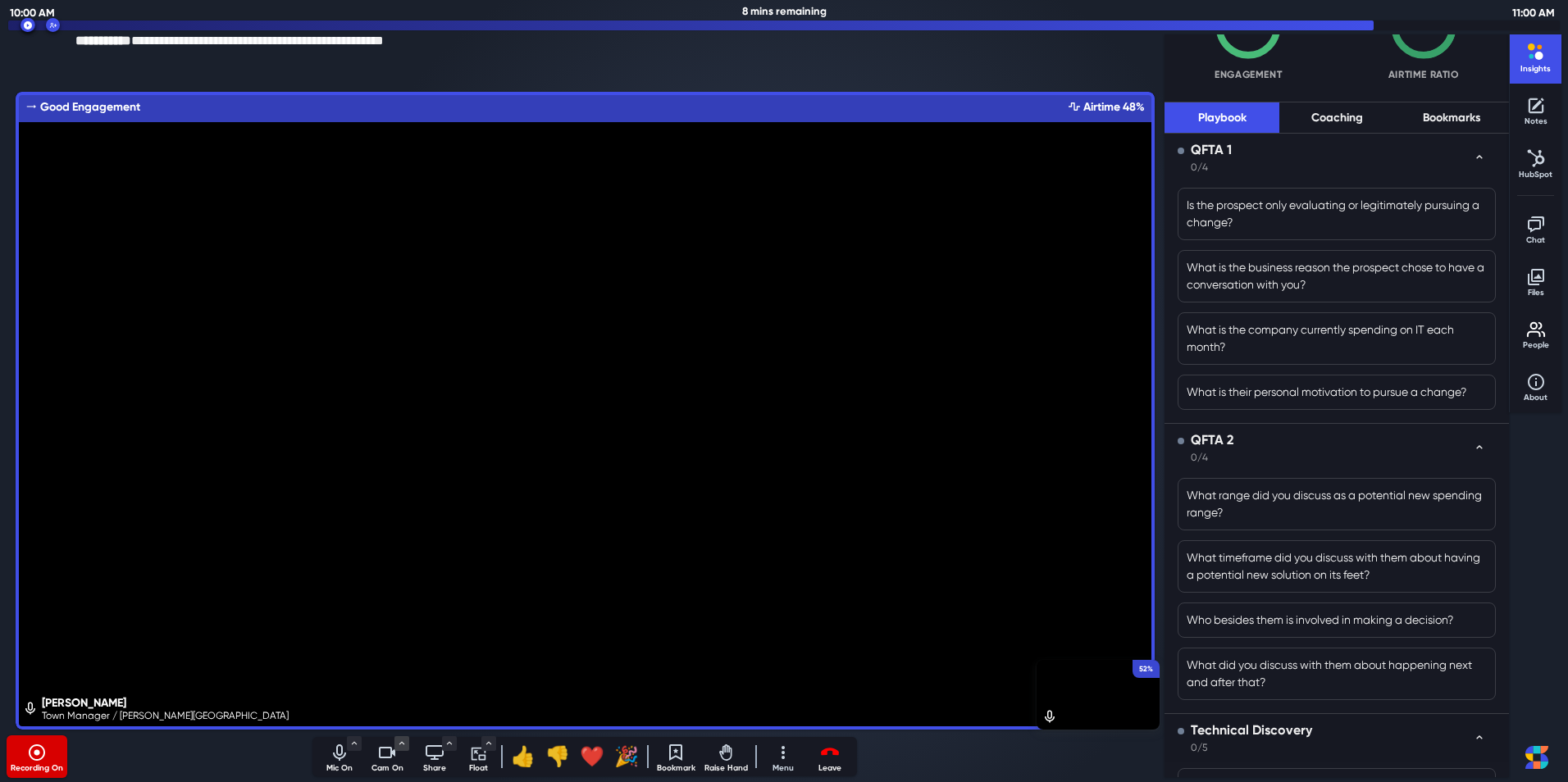
click at [586, 64] on div "**********" at bounding box center [585, 60] width 1020 height 57
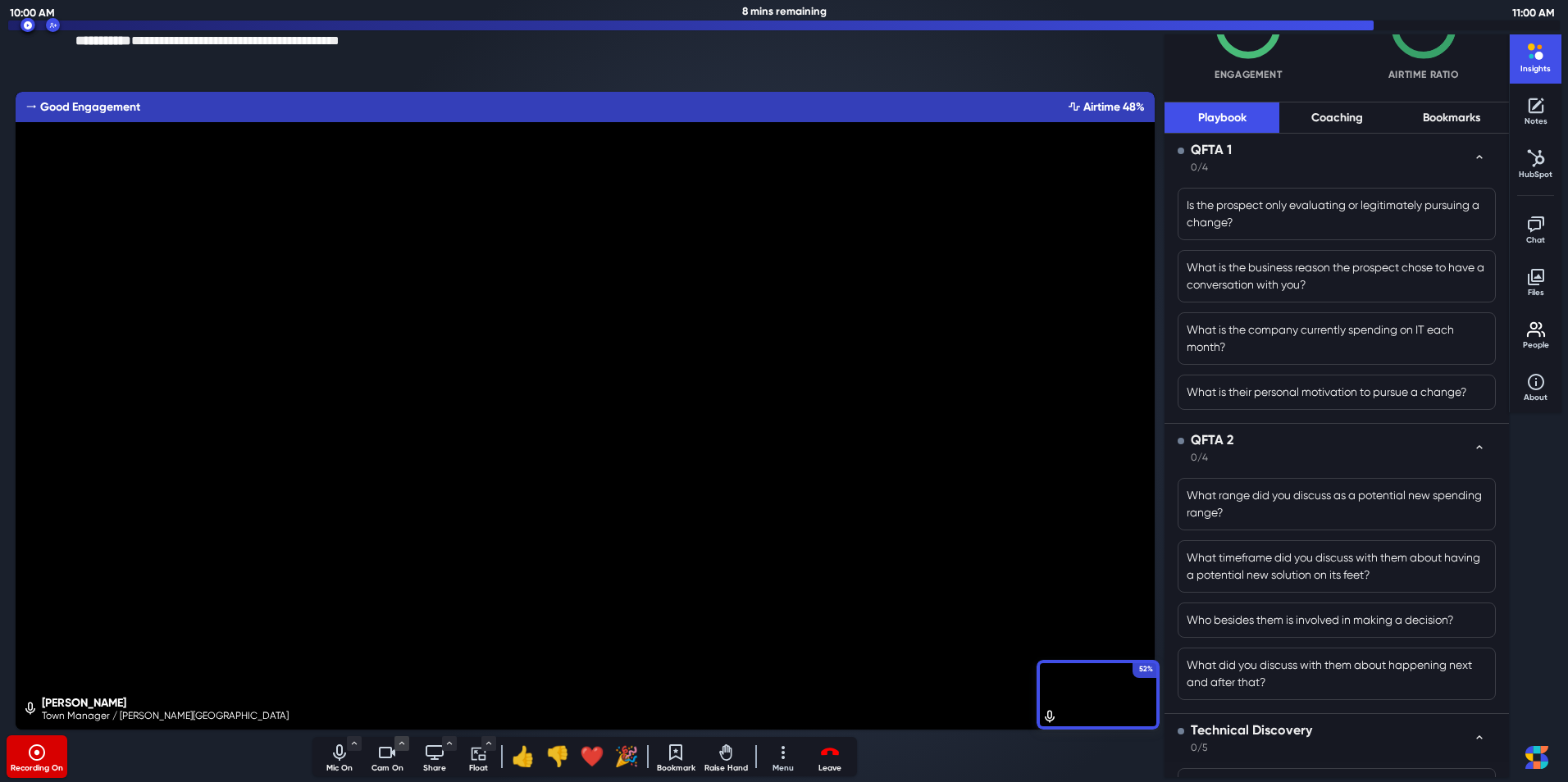
click at [383, 754] on icon "Turn off camera" at bounding box center [387, 752] width 20 height 20
click at [384, 752] on icon "Turn on camera" at bounding box center [387, 752] width 20 height 20
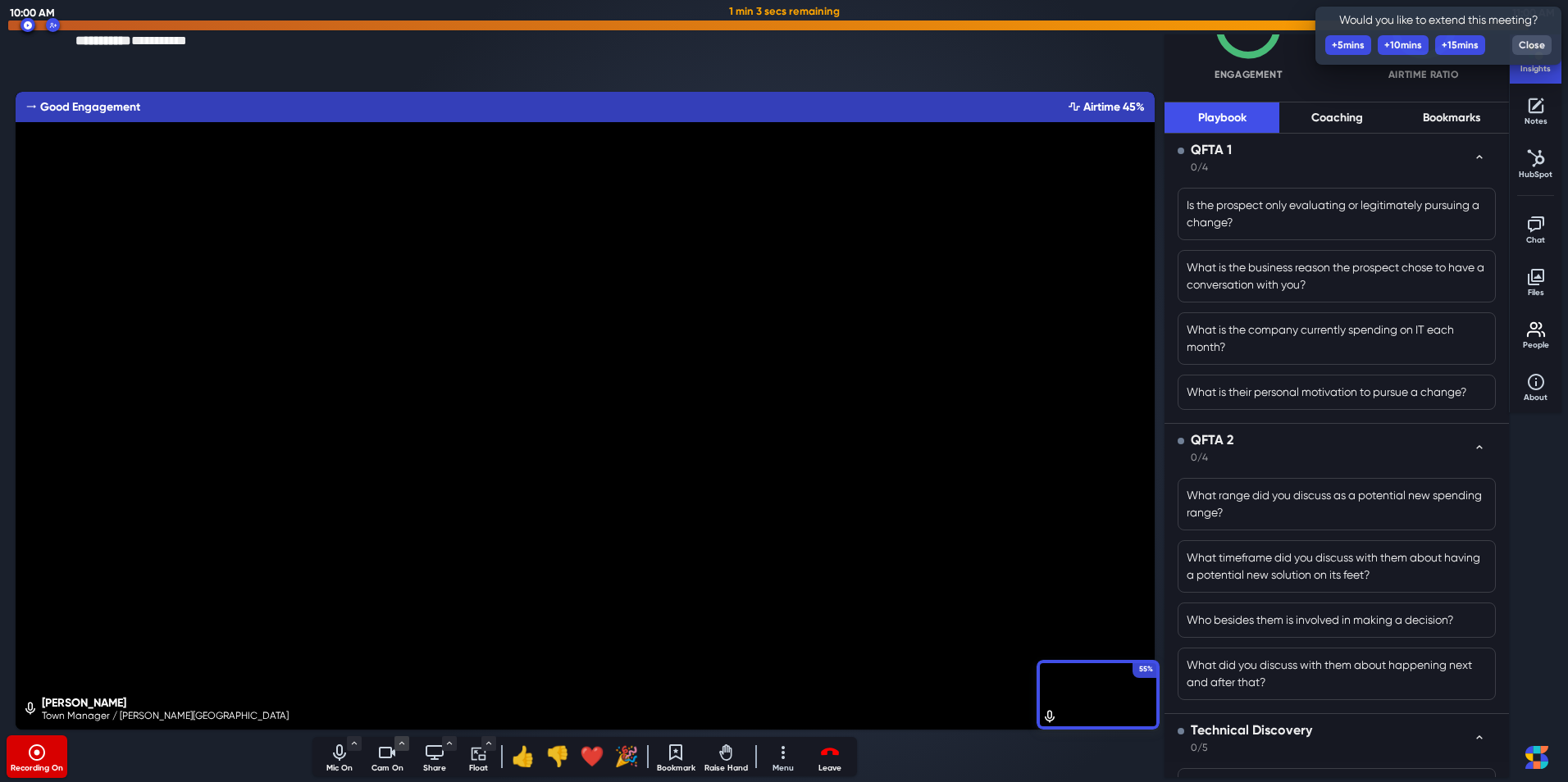
click at [469, 52] on div "**********" at bounding box center [585, 60] width 1020 height 57
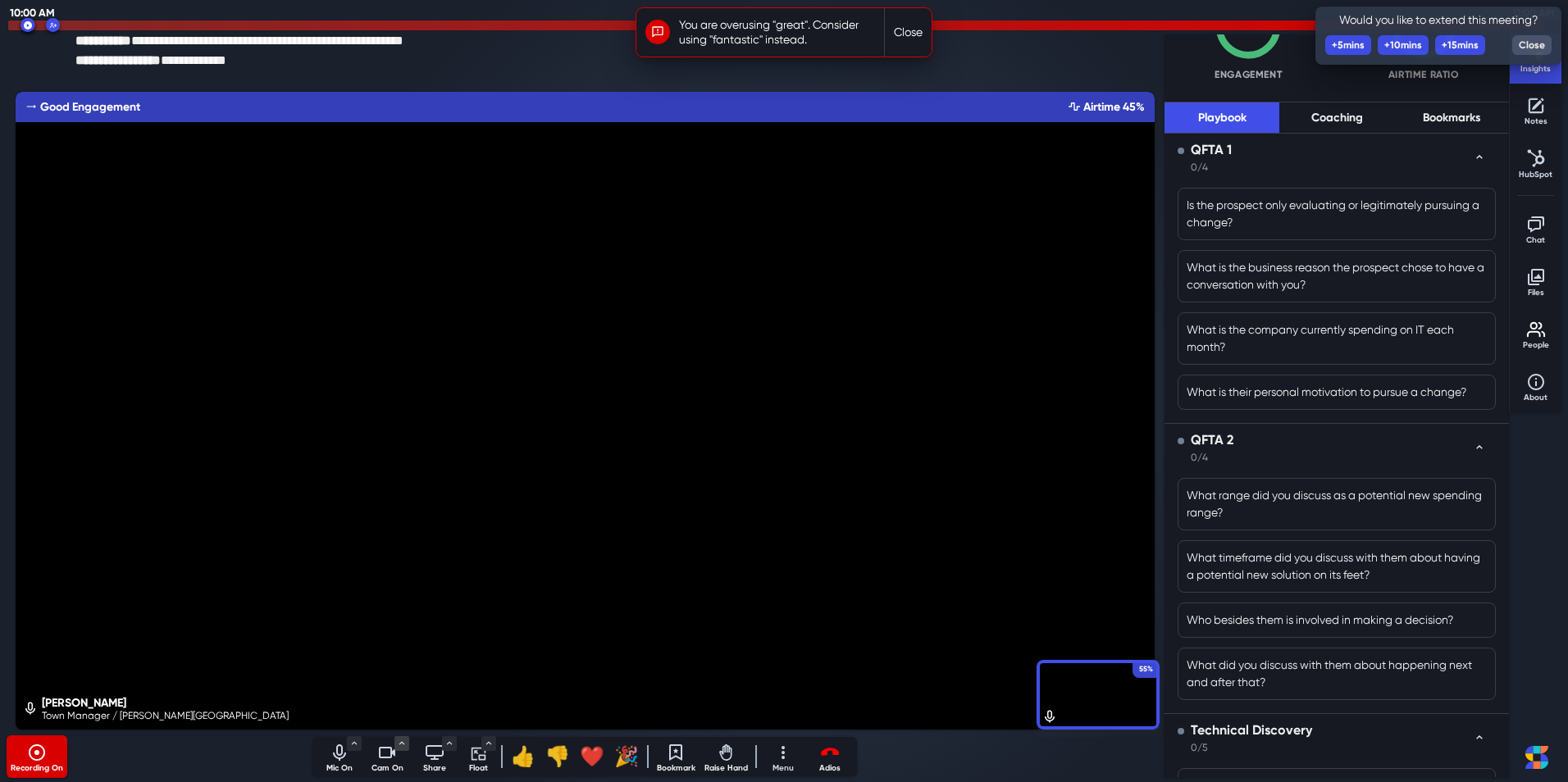
click at [831, 755] on icon "Leave meeting" at bounding box center [830, 752] width 20 height 20
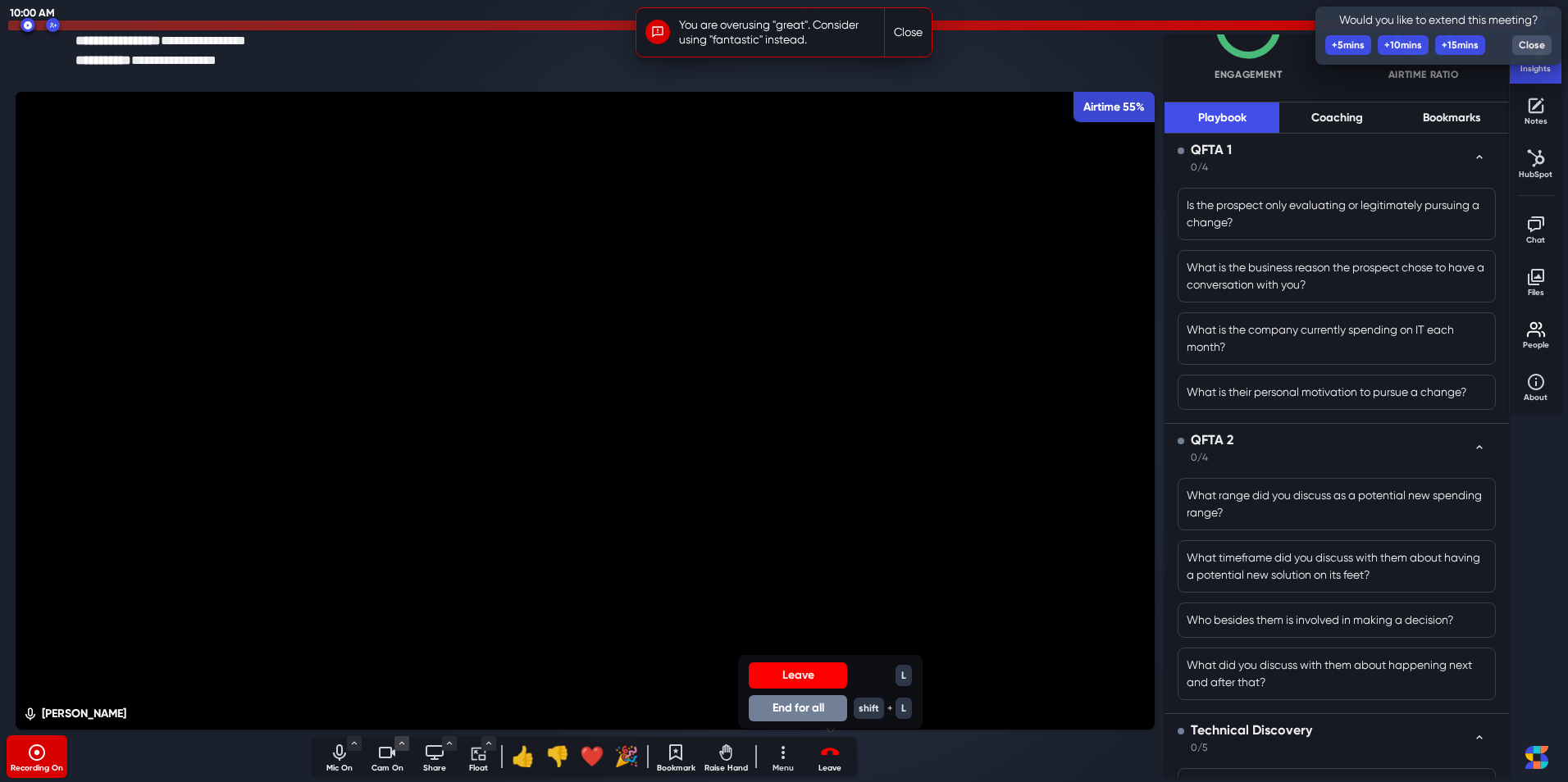
click at [805, 700] on button "End for all" at bounding box center [798, 708] width 98 height 26
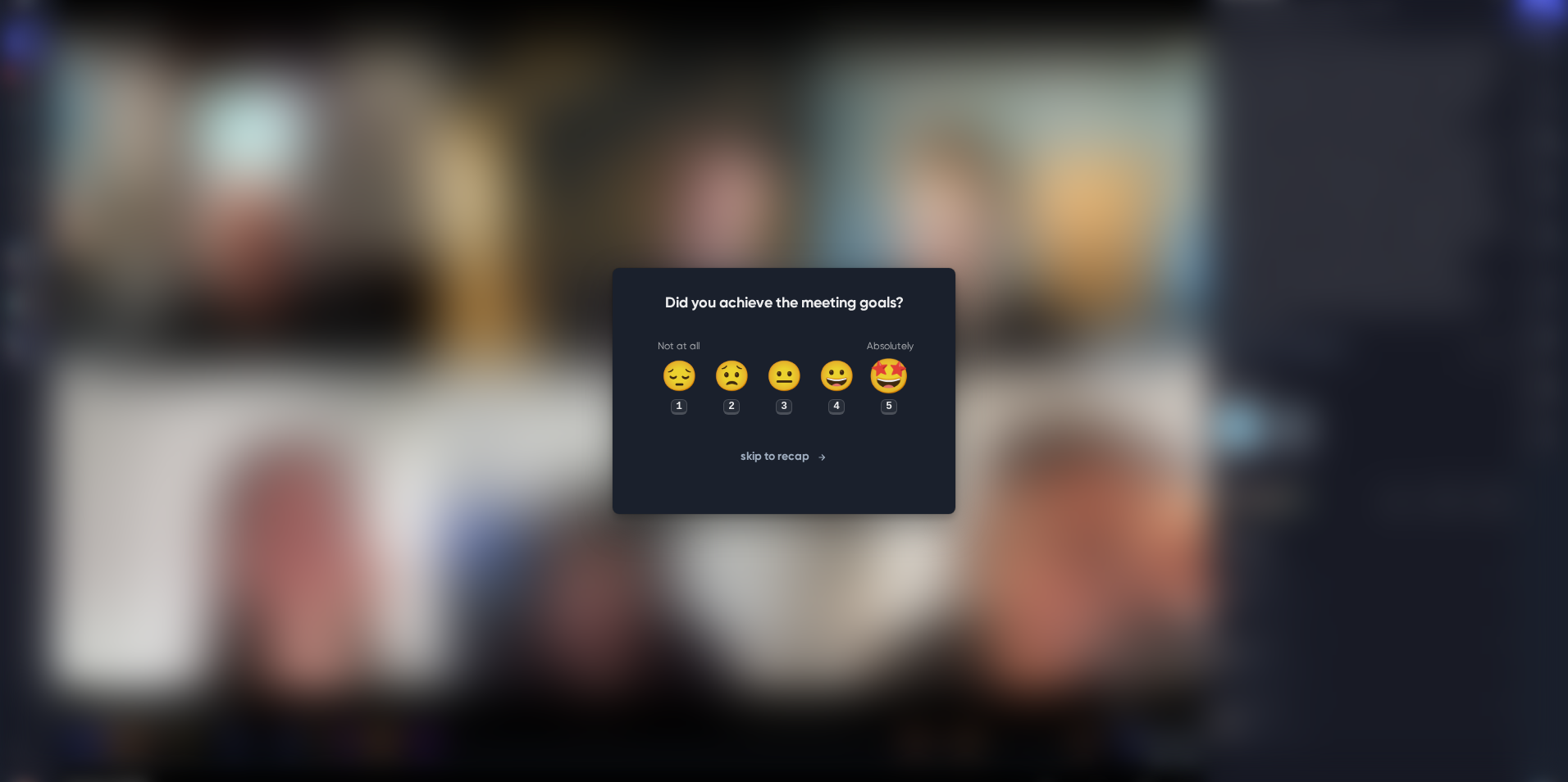
click at [884, 389] on div "🤩" at bounding box center [888, 376] width 43 height 51
